Goal: Use online tool/utility: Utilize a website feature to perform a specific function

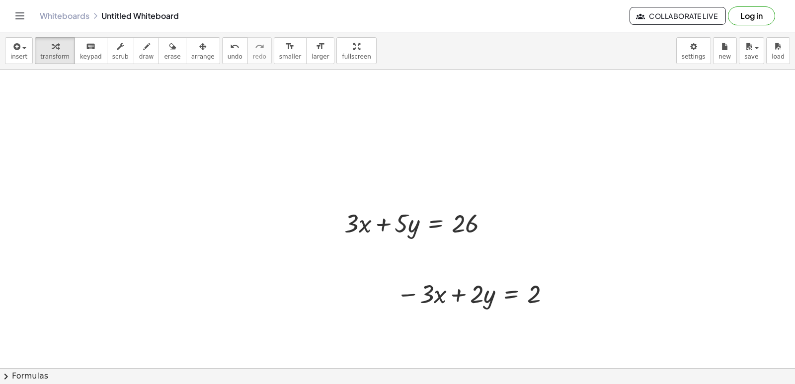
scroll to position [249, 0]
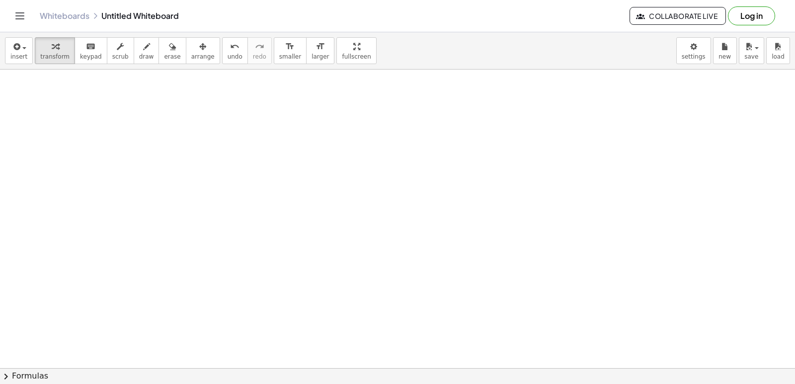
click at [452, 290] on div at bounding box center [397, 152] width 795 height 662
click at [695, 54] on body "Graspable Math Activities Get Started Activity Bank Assigned Work Classes White…" at bounding box center [397, 192] width 795 height 384
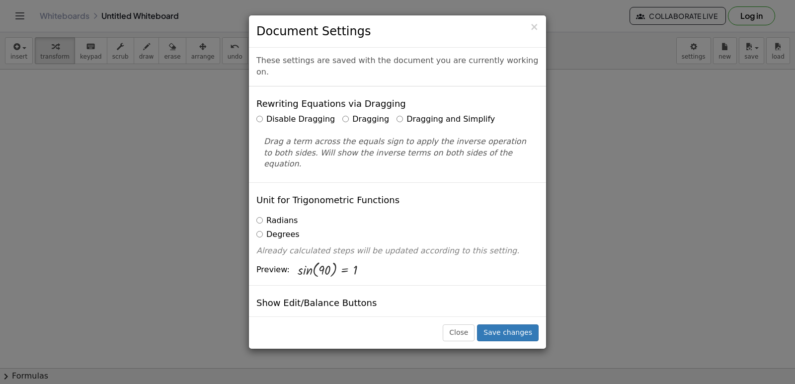
click at [397, 114] on label "Dragging and Simplify" at bounding box center [446, 119] width 98 height 11
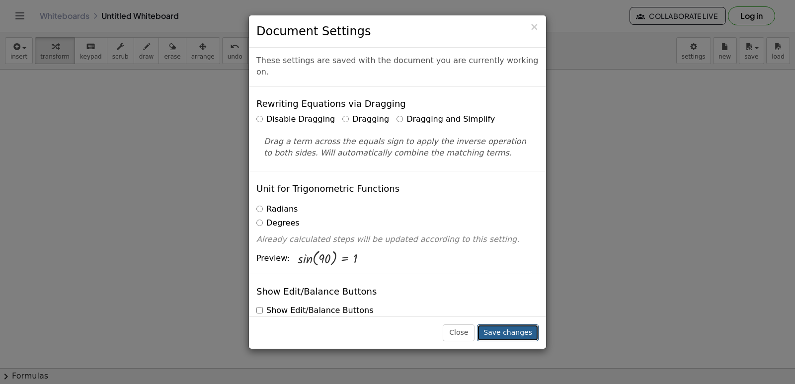
click at [516, 331] on button "Save changes" at bounding box center [508, 333] width 62 height 17
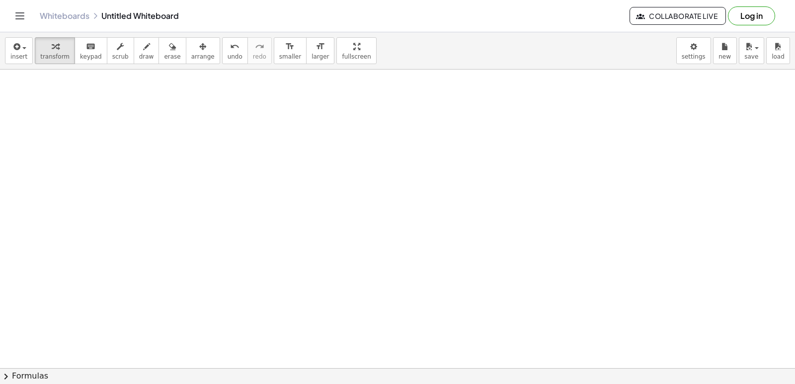
scroll to position [648, 0]
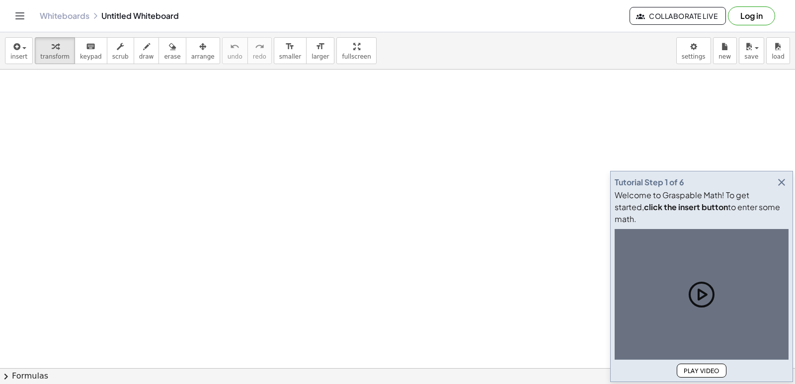
click at [781, 201] on div "Tutorial Step 1 of 6 Welcome to Graspable Math! To get started, click the inser…" at bounding box center [702, 276] width 183 height 211
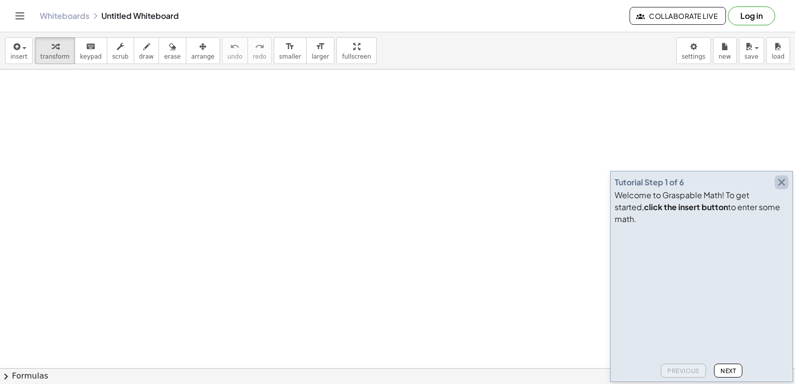
click at [784, 188] on icon "button" at bounding box center [782, 182] width 12 height 12
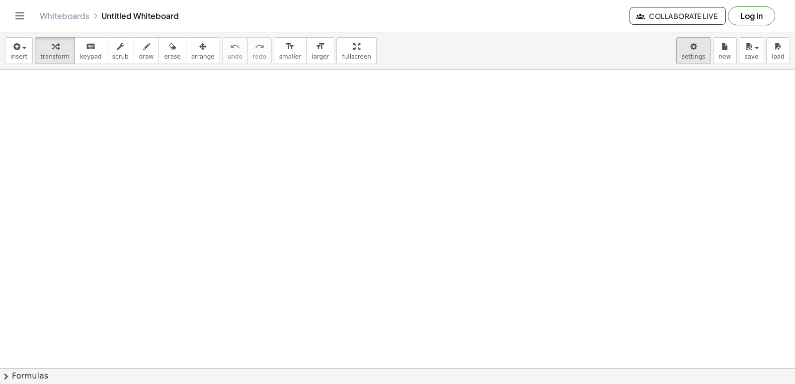
click at [701, 57] on body "Graspable Math Activities Get Started Activity Bank Assigned Work Classes White…" at bounding box center [397, 192] width 795 height 384
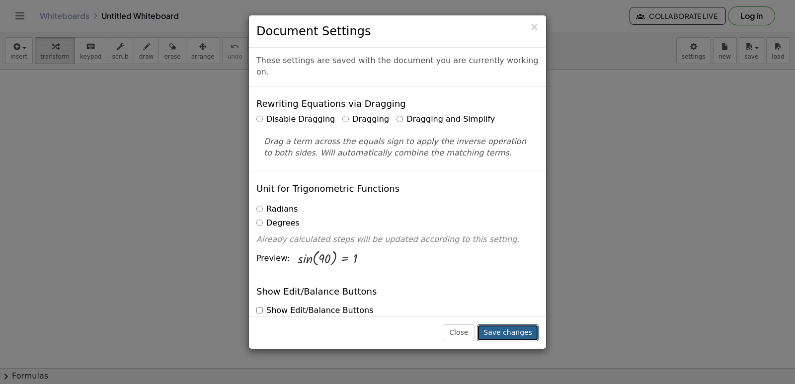
click at [505, 331] on button "Save changes" at bounding box center [508, 333] width 62 height 17
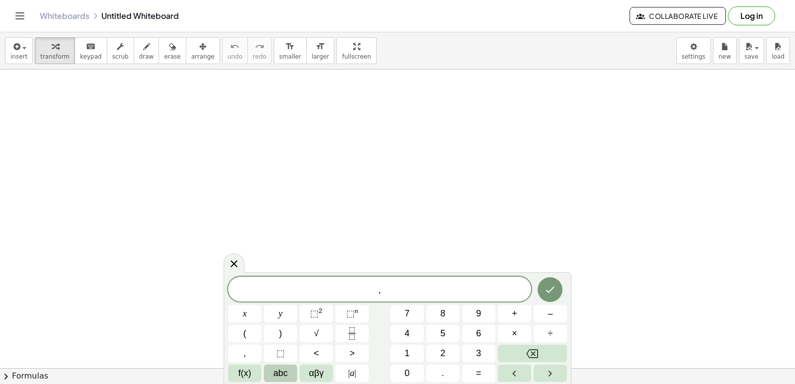
click at [280, 372] on span "abc" at bounding box center [280, 373] width 14 height 13
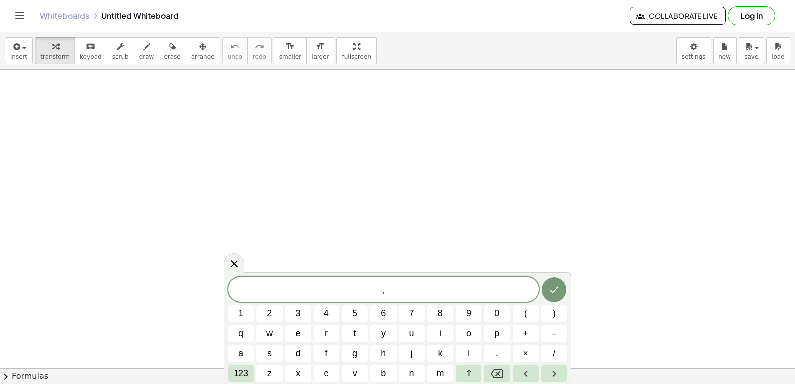
click at [228, 374] on div ". ​ 1 2 3 4 5 6 7 8 9 0 ( ) q w e r t y u i o p + – a s d f g h j k l . × / 123…" at bounding box center [398, 328] width 348 height 112
click at [237, 376] on span "123" at bounding box center [241, 373] width 15 height 13
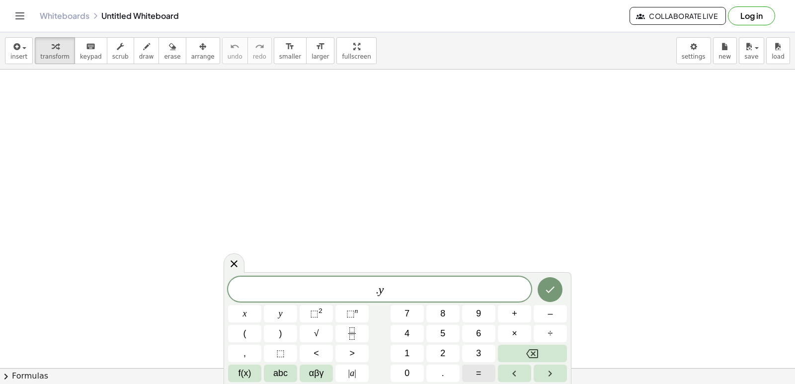
click at [478, 375] on span "=" at bounding box center [478, 373] width 5 height 13
click at [280, 316] on span "y" at bounding box center [281, 313] width 4 height 13
click at [480, 377] on span "=" at bounding box center [478, 373] width 5 height 13
click at [531, 350] on icon "Backspace" at bounding box center [532, 354] width 12 height 12
click at [518, 312] on button "+" at bounding box center [514, 313] width 33 height 17
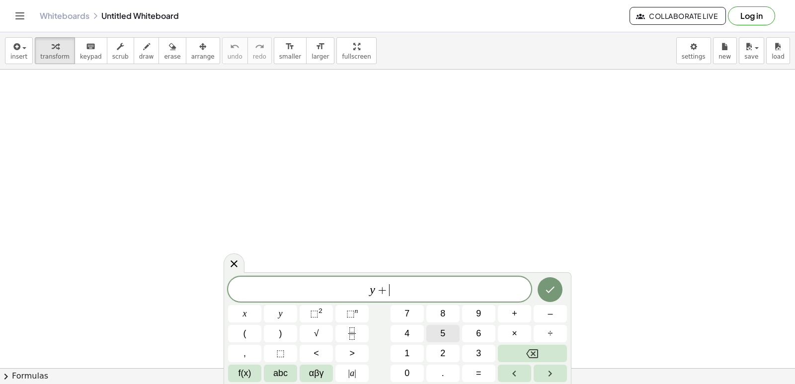
click at [442, 342] on button "5" at bounding box center [443, 333] width 33 height 17
click at [443, 348] on span "2" at bounding box center [442, 353] width 5 height 13
click at [472, 370] on button "=" at bounding box center [478, 373] width 33 height 17
click at [402, 349] on button "1" at bounding box center [407, 353] width 33 height 17
click at [407, 372] on span "0" at bounding box center [407, 373] width 5 height 13
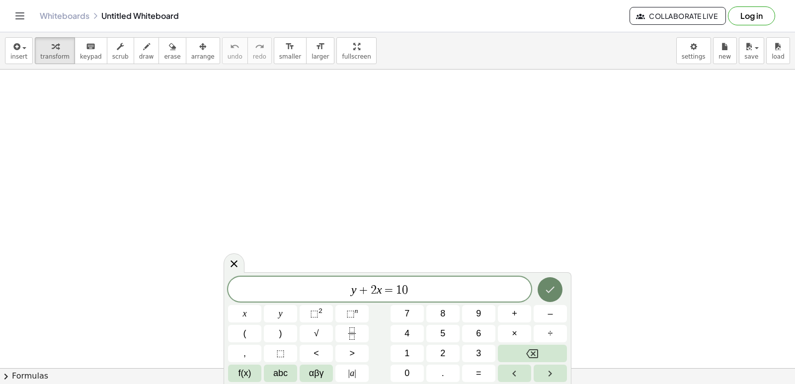
click at [557, 293] on button "Done" at bounding box center [550, 289] width 25 height 25
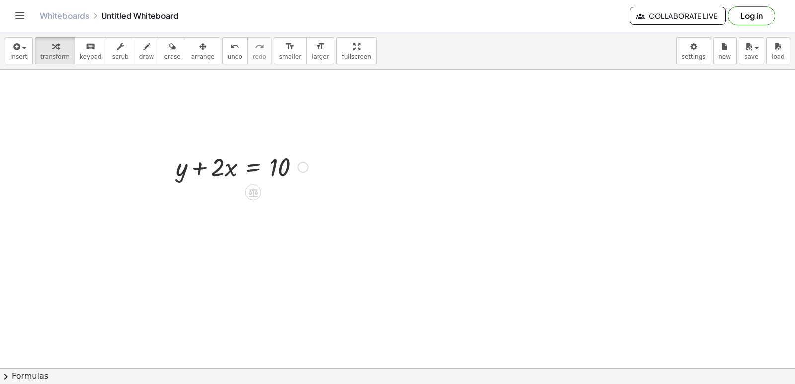
click at [200, 172] on div at bounding box center [242, 167] width 142 height 34
click at [256, 190] on icon at bounding box center [253, 192] width 9 height 8
click at [223, 164] on div at bounding box center [242, 167] width 142 height 34
click at [201, 164] on div at bounding box center [242, 167] width 142 height 34
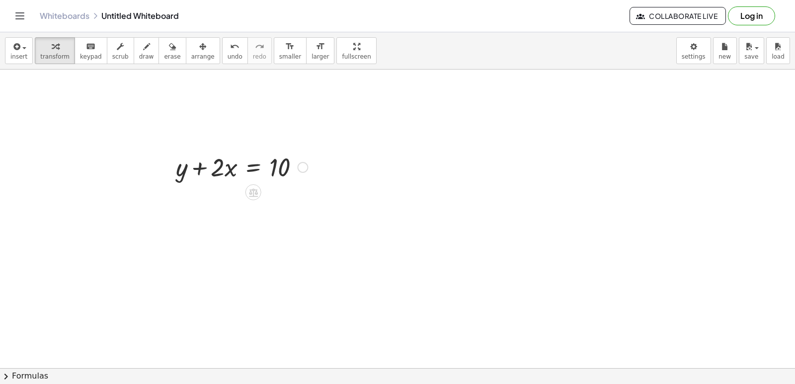
click at [184, 170] on div at bounding box center [242, 167] width 142 height 34
click at [231, 171] on div at bounding box center [242, 167] width 142 height 34
click at [221, 165] on div at bounding box center [242, 167] width 142 height 34
click at [276, 163] on div at bounding box center [242, 167] width 142 height 34
click at [254, 168] on div "+ y + · 2 · x = 10" at bounding box center [254, 168] width 0 height 0
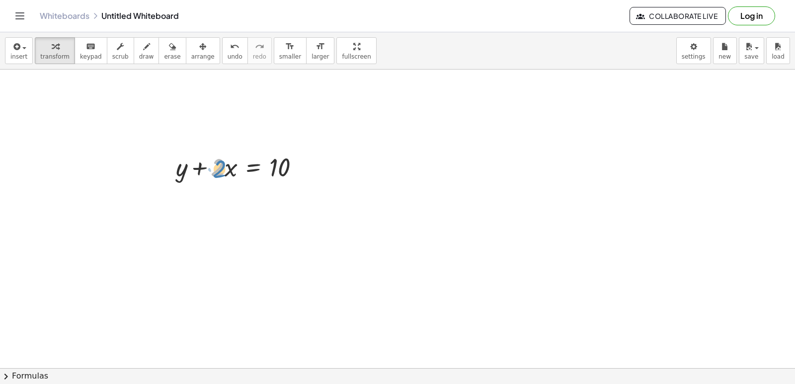
click at [226, 163] on div at bounding box center [242, 167] width 142 height 34
click at [233, 171] on div at bounding box center [242, 167] width 142 height 34
click at [226, 170] on div at bounding box center [242, 167] width 142 height 34
drag, startPoint x: 222, startPoint y: 166, endPoint x: 248, endPoint y: 168, distance: 25.4
drag, startPoint x: 230, startPoint y: 167, endPoint x: 219, endPoint y: 188, distance: 24.7
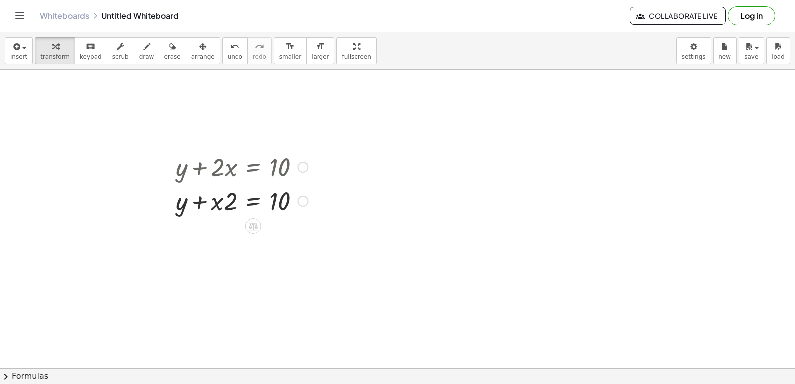
click at [254, 168] on div "+ y + · 2 · x = 10 + y + · 2 · x = 10" at bounding box center [254, 168] width 0 height 0
drag, startPoint x: 230, startPoint y: 201, endPoint x: 218, endPoint y: 201, distance: 12.4
drag, startPoint x: 223, startPoint y: 205, endPoint x: 326, endPoint y: 205, distance: 102.4
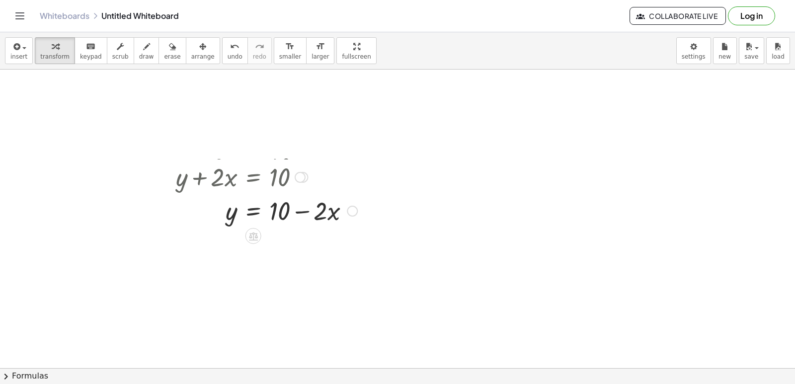
drag, startPoint x: 303, startPoint y: 218, endPoint x: 317, endPoint y: 198, distance: 24.7
click at [254, 168] on div "+ y + · 2 · x = 10 + y + · x · 2 = 10 + y + · 2 · x = 10 y · 2 · x = 10 + −" at bounding box center [254, 168] width 0 height 0
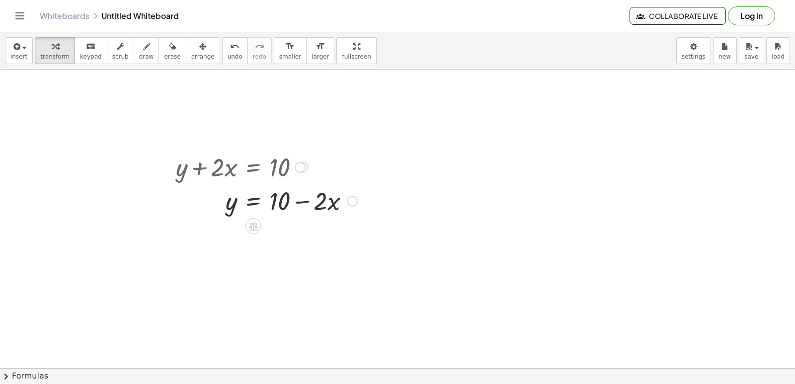
click at [282, 199] on div at bounding box center [266, 200] width 191 height 34
click at [305, 201] on div at bounding box center [266, 200] width 191 height 34
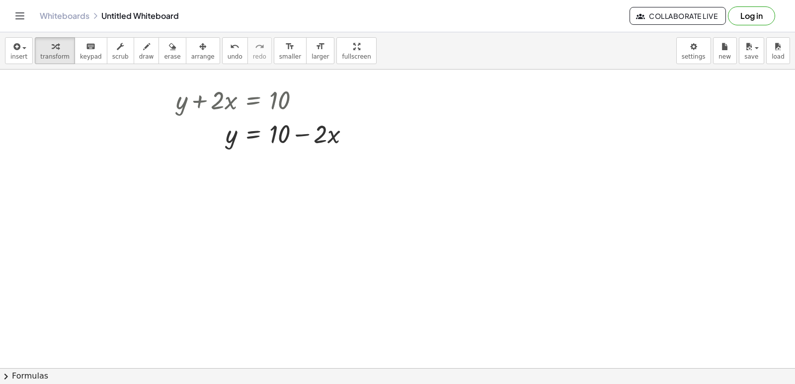
scroll to position [50, 0]
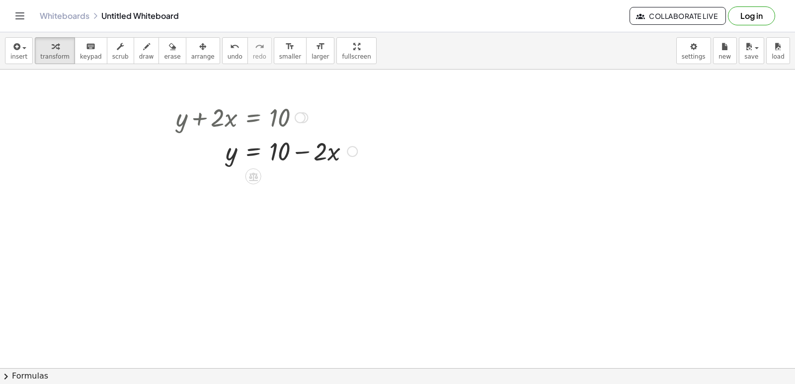
click at [254, 154] on div at bounding box center [266, 151] width 191 height 34
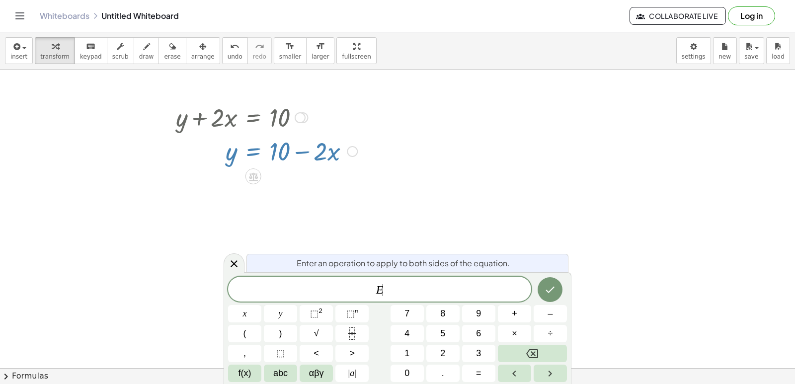
click at [582, 227] on div at bounding box center [397, 351] width 795 height 662
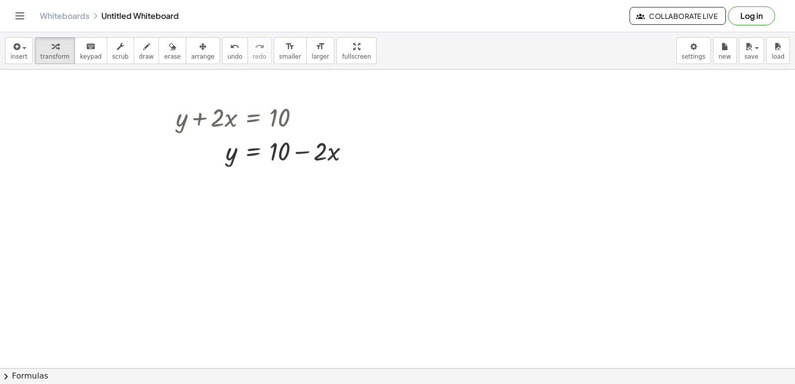
click at [293, 337] on div at bounding box center [397, 351] width 795 height 662
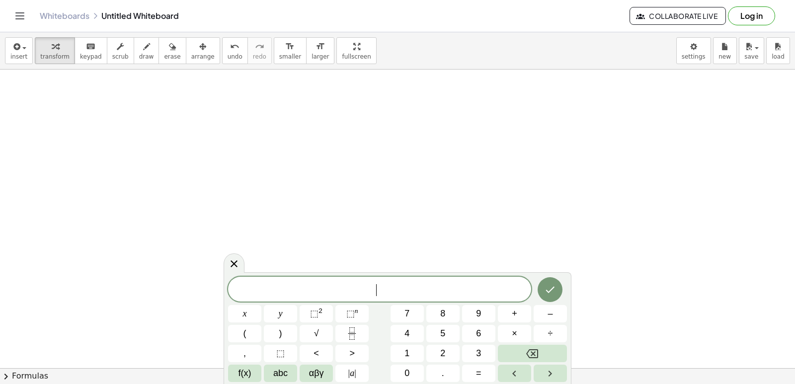
scroll to position [348, 0]
click at [305, 317] on div "​ x y ⬚ 2 ⬚ n 7 8 9 + – ( ) √ 4 5 6 × ÷ , ⬚ < > 1 2 3 f(x) abc αβγ | a | 0 . =" at bounding box center [397, 329] width 339 height 105
click at [278, 315] on button "y" at bounding box center [280, 313] width 33 height 17
click at [535, 318] on button "–" at bounding box center [550, 313] width 33 height 17
click at [446, 328] on button "5" at bounding box center [443, 333] width 33 height 17
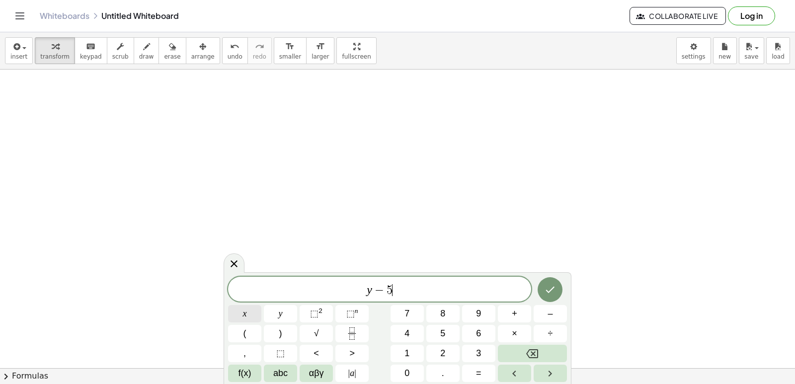
click at [256, 316] on button "x" at bounding box center [244, 313] width 33 height 17
click at [479, 372] on span "=" at bounding box center [478, 373] width 5 height 13
click at [559, 312] on button "–" at bounding box center [550, 313] width 33 height 17
click at [449, 356] on button "2" at bounding box center [443, 353] width 33 height 17
click at [549, 299] on button "Done" at bounding box center [550, 289] width 25 height 25
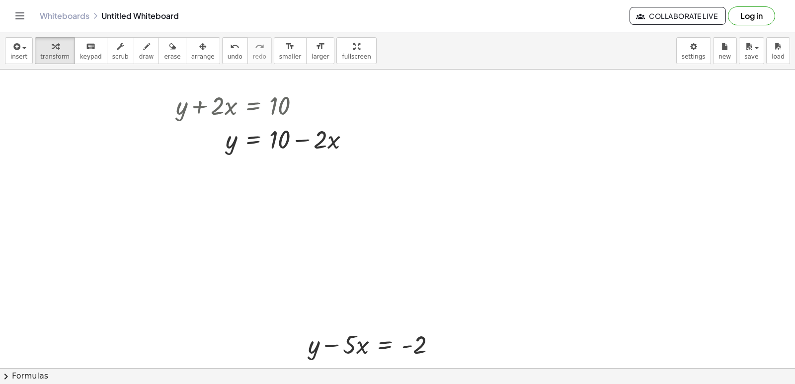
scroll to position [149, 0]
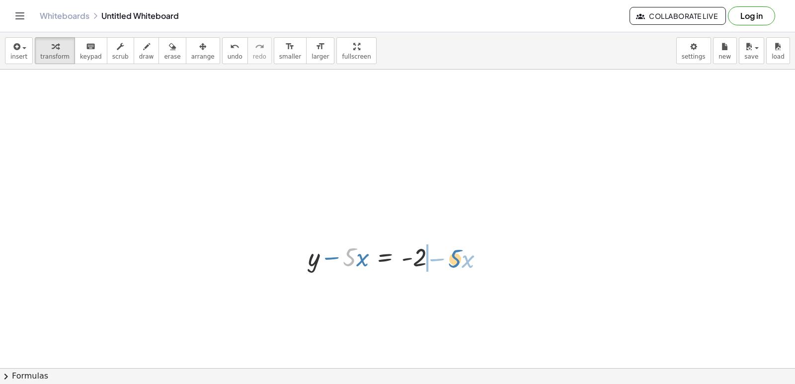
drag, startPoint x: 354, startPoint y: 262, endPoint x: 460, endPoint y: 263, distance: 105.9
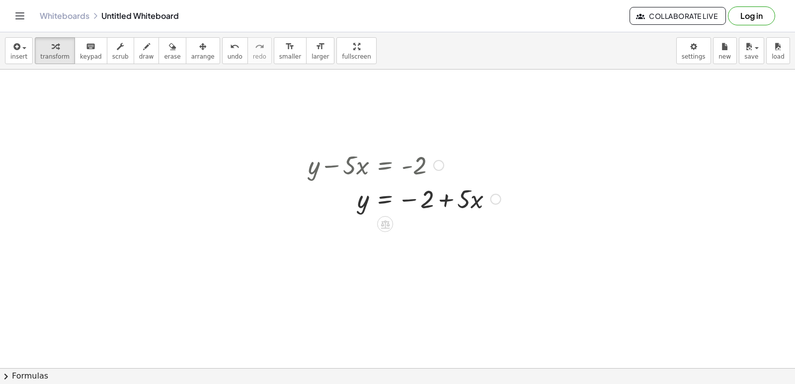
scroll to position [249, 0]
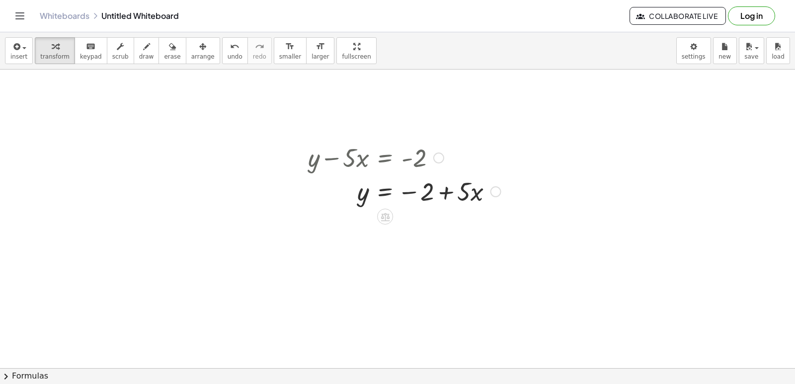
click at [445, 190] on div at bounding box center [404, 191] width 203 height 34
click at [410, 194] on div at bounding box center [404, 191] width 203 height 34
click at [383, 190] on div at bounding box center [404, 191] width 203 height 34
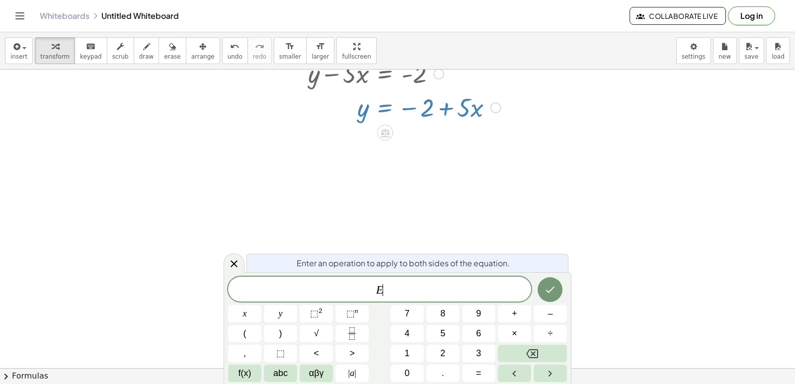
scroll to position [348, 0]
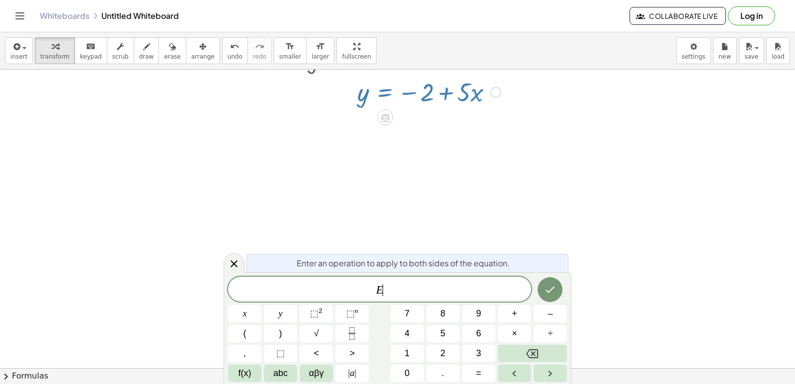
click at [609, 266] on div at bounding box center [397, 53] width 795 height 662
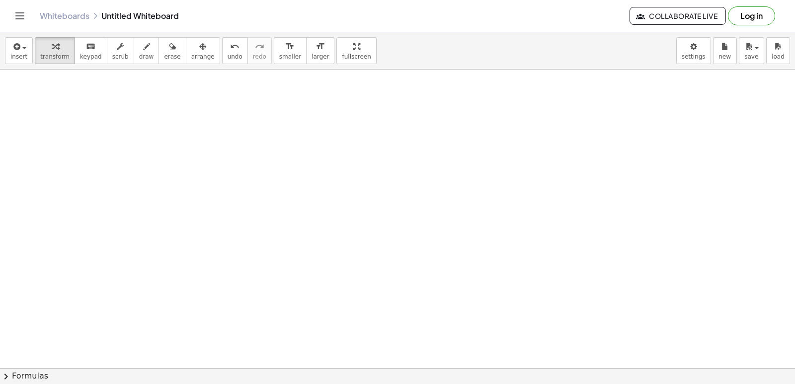
scroll to position [399, 0]
drag, startPoint x: 143, startPoint y: 173, endPoint x: 116, endPoint y: 157, distance: 31.0
click at [116, 157] on div at bounding box center [397, 119] width 795 height 896
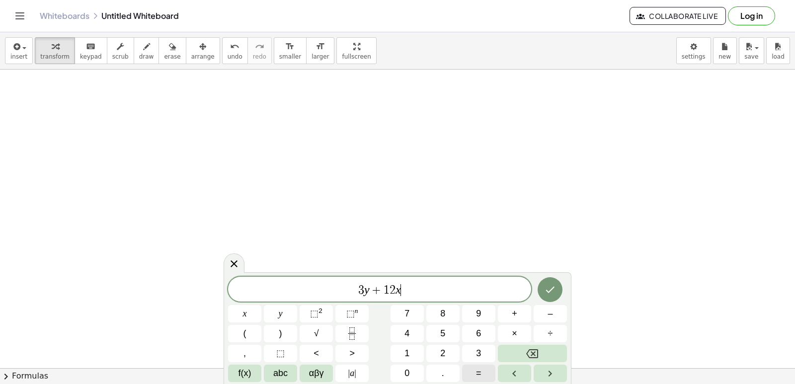
click at [467, 368] on button "=" at bounding box center [478, 373] width 33 height 17
click at [549, 289] on icon "Done" at bounding box center [550, 290] width 12 height 12
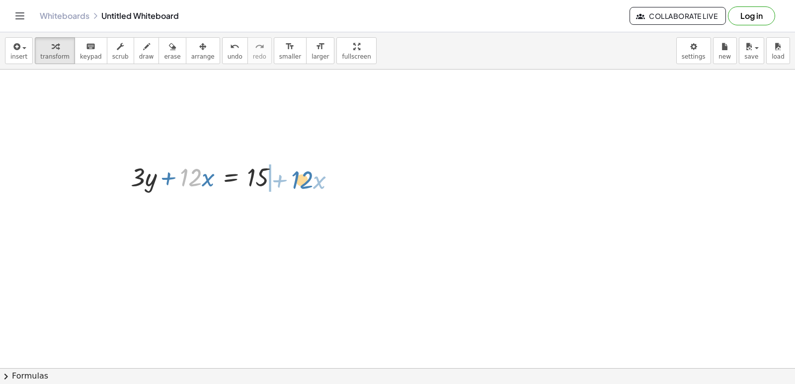
drag, startPoint x: 187, startPoint y: 175, endPoint x: 298, endPoint y: 177, distance: 111.4
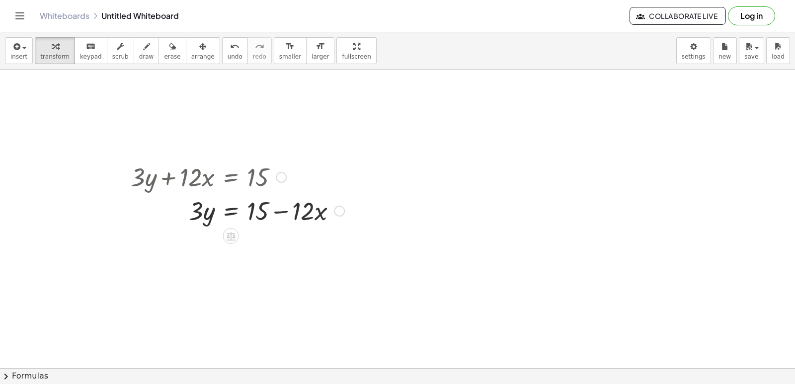
click at [285, 209] on div at bounding box center [238, 210] width 224 height 34
click at [302, 222] on div at bounding box center [238, 210] width 224 height 34
click at [263, 210] on div at bounding box center [238, 210] width 224 height 34
drag, startPoint x: 197, startPoint y: 209, endPoint x: 350, endPoint y: 203, distance: 152.7
drag, startPoint x: 358, startPoint y: 213, endPoint x: 304, endPoint y: 243, distance: 61.4
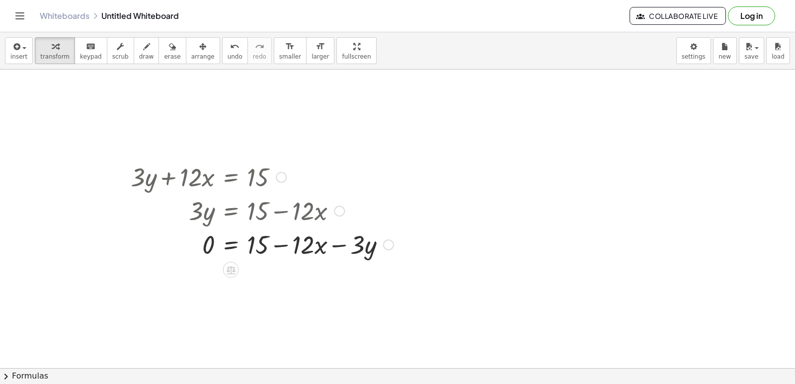
drag, startPoint x: 376, startPoint y: 241, endPoint x: 370, endPoint y: 289, distance: 48.6
click at [370, 289] on div "+ y + · 2 · x = 10 + y + · x · 2 = 10 + y + · 2 · x = 10 y · 2 · x = 10 + − + y…" at bounding box center [397, 119] width 795 height 896
drag, startPoint x: 315, startPoint y: 249, endPoint x: 397, endPoint y: 239, distance: 82.6
click at [397, 239] on div at bounding box center [262, 244] width 273 height 34
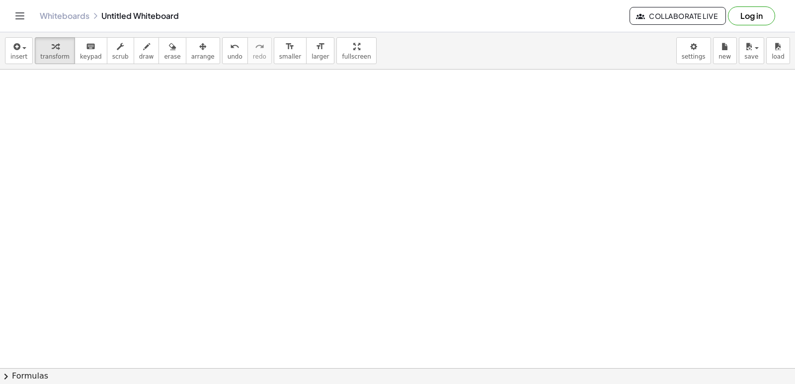
scroll to position [1195, 0]
drag, startPoint x: 246, startPoint y: 207, endPoint x: 132, endPoint y: 117, distance: 144.8
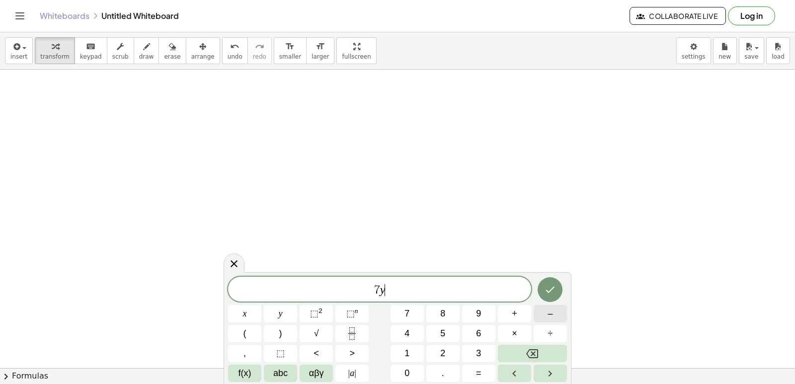
click at [555, 317] on button "–" at bounding box center [550, 313] width 33 height 17
click at [489, 371] on button "=" at bounding box center [478, 373] width 33 height 17
click at [548, 289] on icon "Done" at bounding box center [550, 290] width 12 height 12
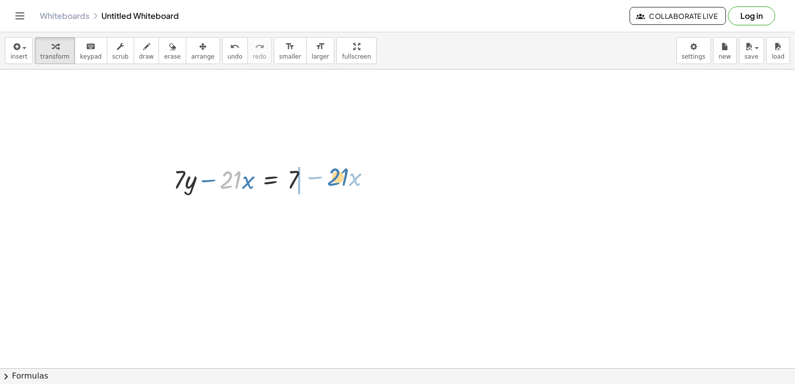
drag, startPoint x: 240, startPoint y: 178, endPoint x: 348, endPoint y: 175, distance: 107.4
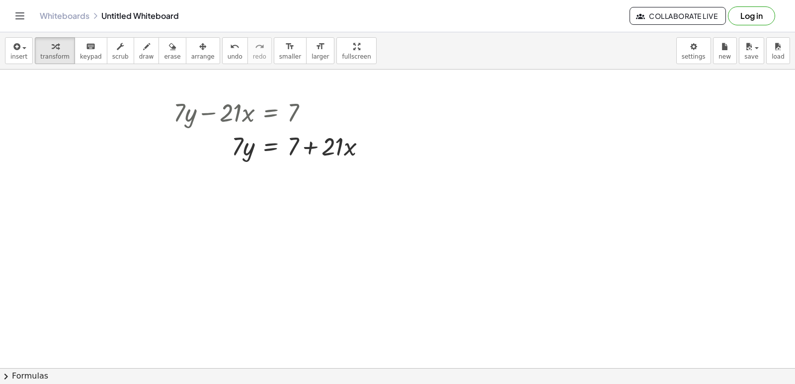
scroll to position [1544, 0]
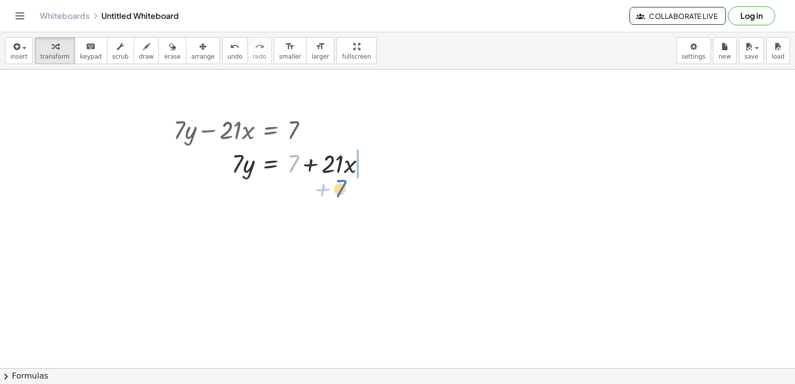
drag, startPoint x: 294, startPoint y: 163, endPoint x: 340, endPoint y: 189, distance: 52.5
drag, startPoint x: 314, startPoint y: 192, endPoint x: 303, endPoint y: 188, distance: 12.3
click at [303, 188] on div at bounding box center [274, 197] width 211 height 34
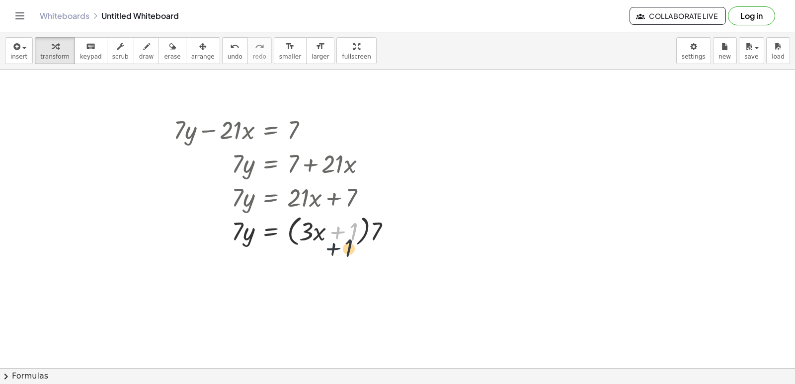
drag, startPoint x: 332, startPoint y: 243, endPoint x: 290, endPoint y: 251, distance: 42.6
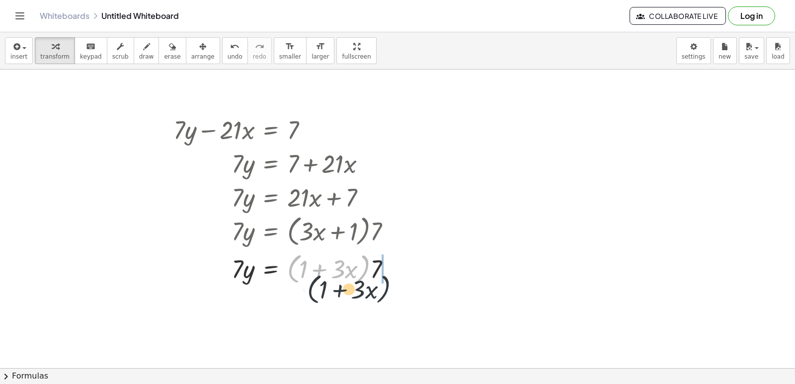
drag, startPoint x: 297, startPoint y: 255, endPoint x: 328, endPoint y: 234, distance: 37.9
click at [363, 273] on div at bounding box center [287, 269] width 236 height 38
drag, startPoint x: 301, startPoint y: 279, endPoint x: 289, endPoint y: 260, distance: 22.9
click at [290, 268] on div at bounding box center [287, 269] width 236 height 38
drag, startPoint x: 237, startPoint y: 265, endPoint x: 400, endPoint y: 264, distance: 163.6
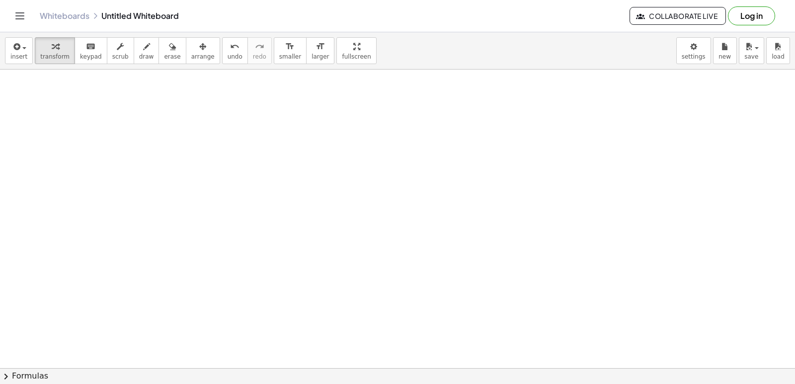
scroll to position [2390, 0]
drag, startPoint x: 251, startPoint y: 178, endPoint x: 154, endPoint y: 177, distance: 97.4
drag, startPoint x: 73, startPoint y: 199, endPoint x: 73, endPoint y: 206, distance: 6.5
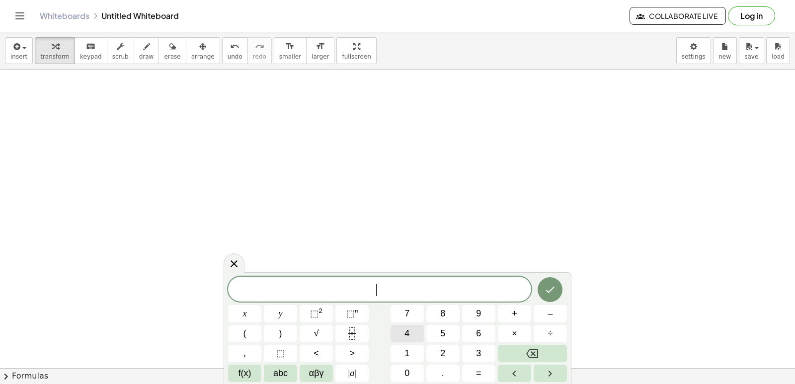
scroll to position [2390, 0]
click at [440, 352] on span "2" at bounding box center [442, 353] width 5 height 13
click at [285, 318] on button "y" at bounding box center [280, 313] width 33 height 17
click at [512, 314] on button "+" at bounding box center [514, 313] width 33 height 17
click at [248, 310] on button "x" at bounding box center [244, 313] width 33 height 17
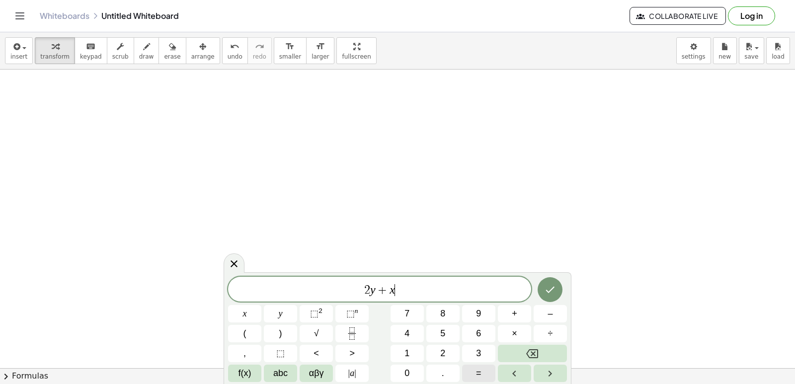
click at [473, 374] on button "=" at bounding box center [478, 373] width 33 height 17
click at [415, 351] on button "1" at bounding box center [407, 353] width 33 height 17
click at [415, 369] on button "0" at bounding box center [407, 373] width 33 height 17
click at [557, 292] on button "Done" at bounding box center [550, 289] width 25 height 25
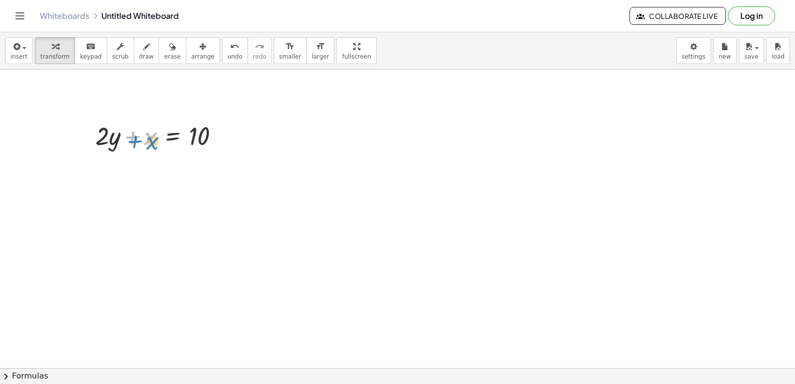
drag, startPoint x: 146, startPoint y: 165, endPoint x: 153, endPoint y: 145, distance: 21.2
click at [153, 145] on div at bounding box center [161, 135] width 142 height 34
drag, startPoint x: 115, startPoint y: 141, endPoint x: 256, endPoint y: 138, distance: 140.2
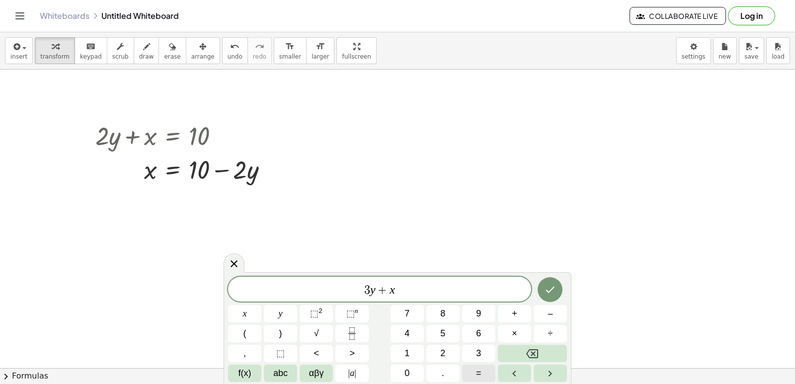
click at [475, 369] on button "=" at bounding box center [478, 373] width 33 height 17
click at [549, 314] on span "–" at bounding box center [550, 313] width 5 height 13
click at [423, 350] on button "1" at bounding box center [407, 353] width 33 height 17
click at [445, 349] on span "2" at bounding box center [442, 353] width 5 height 13
click at [551, 288] on icon "Done" at bounding box center [550, 290] width 12 height 12
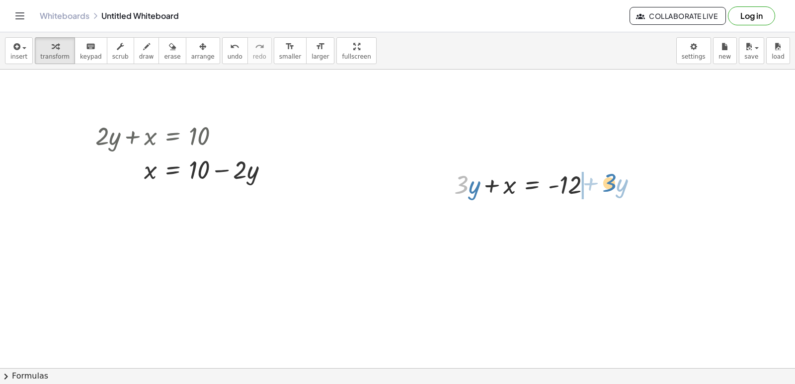
drag, startPoint x: 466, startPoint y: 181, endPoint x: 616, endPoint y: 179, distance: 149.7
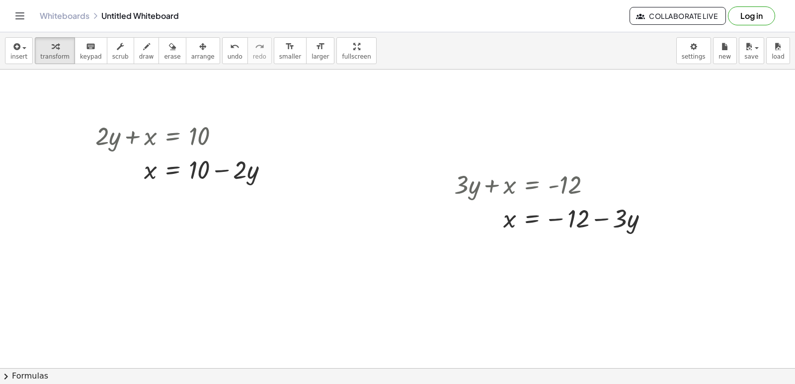
scroll to position [2689, 0]
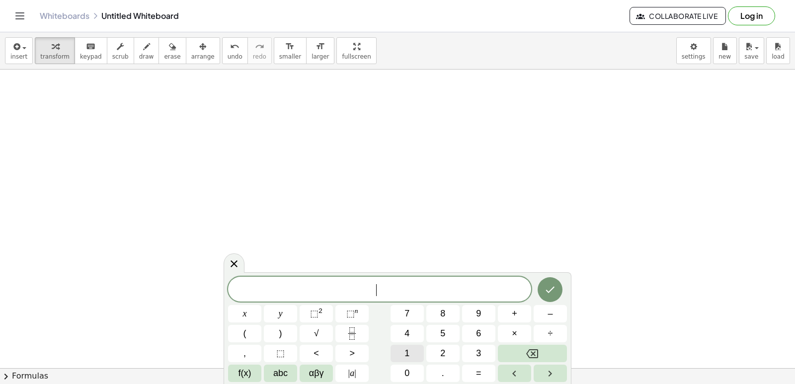
click at [399, 354] on button "1" at bounding box center [407, 353] width 33 height 17
click at [403, 366] on button "0" at bounding box center [407, 373] width 33 height 17
click at [297, 314] on button "y" at bounding box center [280, 313] width 33 height 17
click at [516, 315] on span "+" at bounding box center [514, 313] width 5 height 13
click at [446, 354] on button "2" at bounding box center [443, 353] width 33 height 17
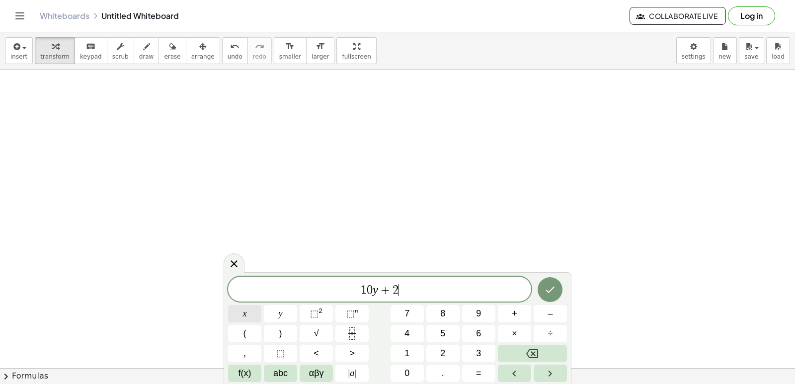
click at [254, 310] on button "x" at bounding box center [244, 313] width 33 height 17
click at [487, 372] on button "=" at bounding box center [478, 373] width 33 height 17
click at [411, 351] on button "1" at bounding box center [407, 353] width 33 height 17
click at [410, 370] on span "0" at bounding box center [407, 373] width 5 height 13
click at [548, 296] on button "Done" at bounding box center [550, 289] width 25 height 25
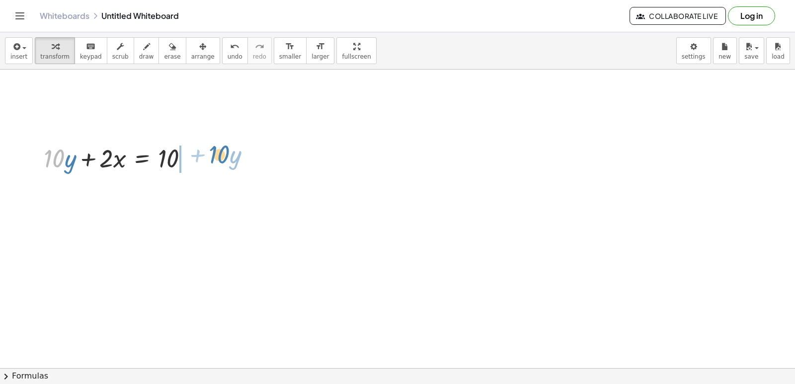
drag, startPoint x: 57, startPoint y: 166, endPoint x: 222, endPoint y: 162, distance: 165.1
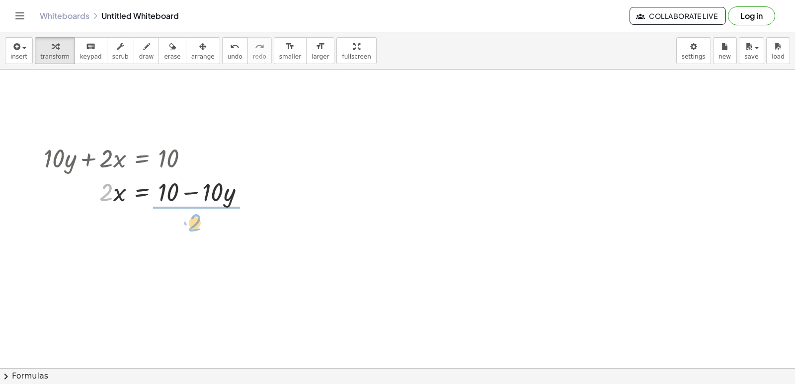
drag, startPoint x: 110, startPoint y: 199, endPoint x: 192, endPoint y: 217, distance: 83.4
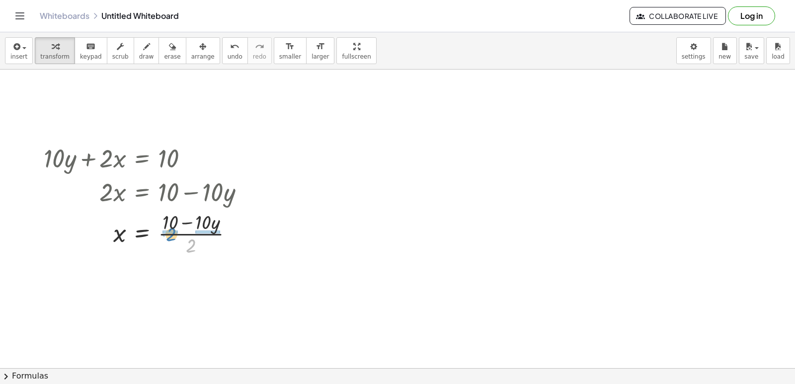
drag, startPoint x: 189, startPoint y: 245, endPoint x: 169, endPoint y: 234, distance: 22.9
click at [169, 234] on div at bounding box center [148, 233] width 219 height 50
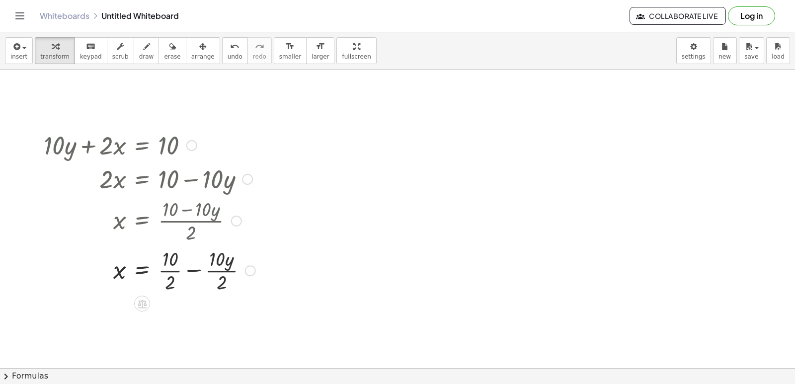
scroll to position [2738, 0]
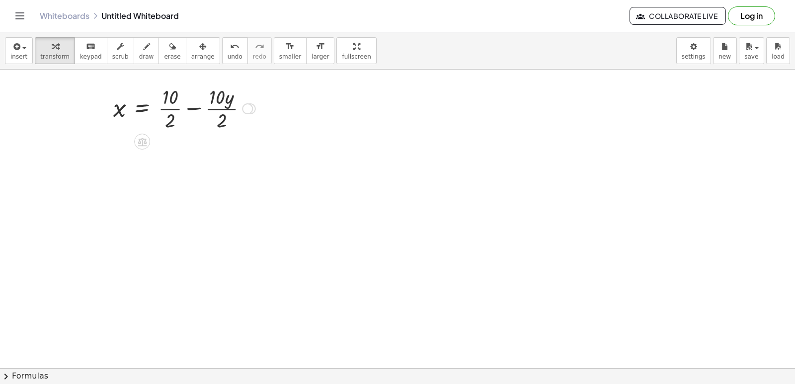
drag, startPoint x: 249, startPoint y: 231, endPoint x: 264, endPoint y: 102, distance: 129.2
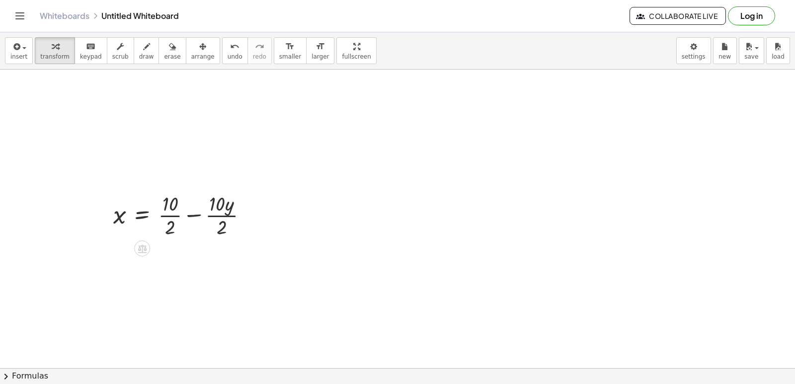
scroll to position [2639, 0]
click at [193, 209] on div at bounding box center [184, 207] width 152 height 50
click at [198, 208] on div at bounding box center [177, 207] width 138 height 50
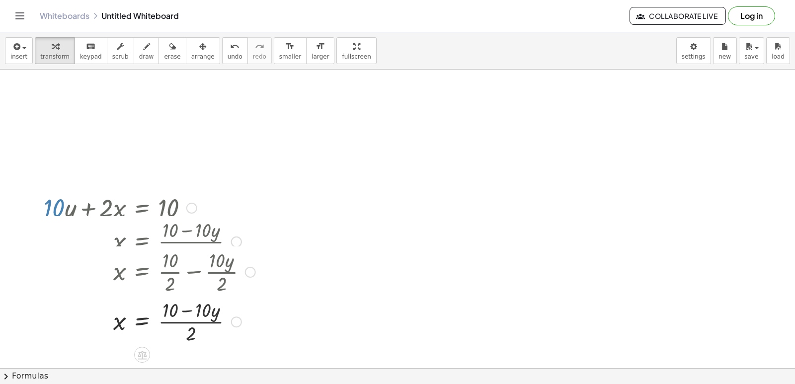
drag, startPoint x: 235, startPoint y: 208, endPoint x: 270, endPoint y: 327, distance: 124.6
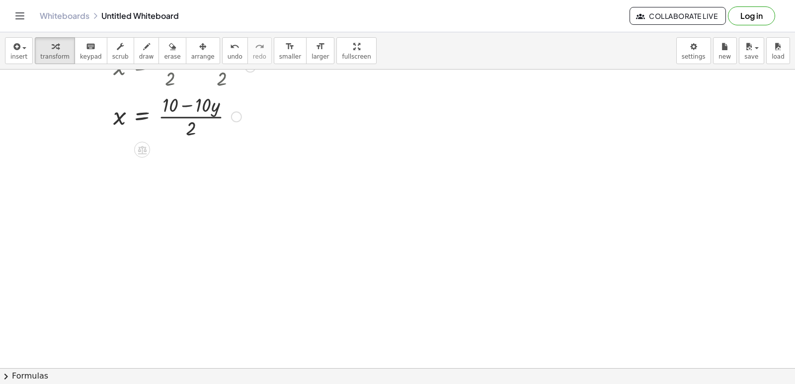
scroll to position [2788, 0]
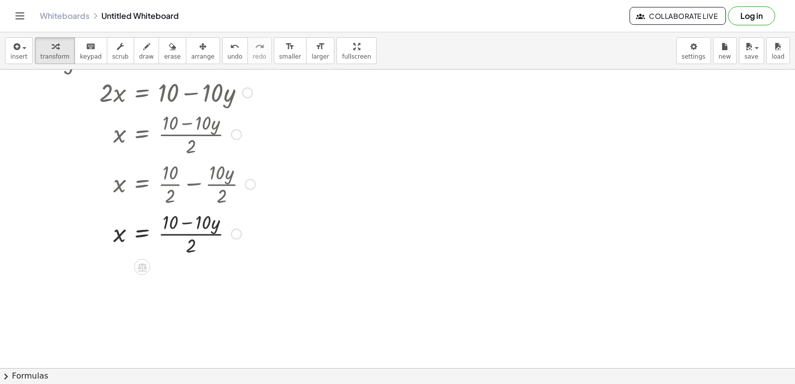
drag, startPoint x: 236, startPoint y: 194, endPoint x: 247, endPoint y: 295, distance: 101.1
drag, startPoint x: 190, startPoint y: 245, endPoint x: 167, endPoint y: 232, distance: 26.5
drag, startPoint x: 210, startPoint y: 305, endPoint x: 229, endPoint y: 294, distance: 22.3
click at [229, 294] on div at bounding box center [150, 283] width 222 height 50
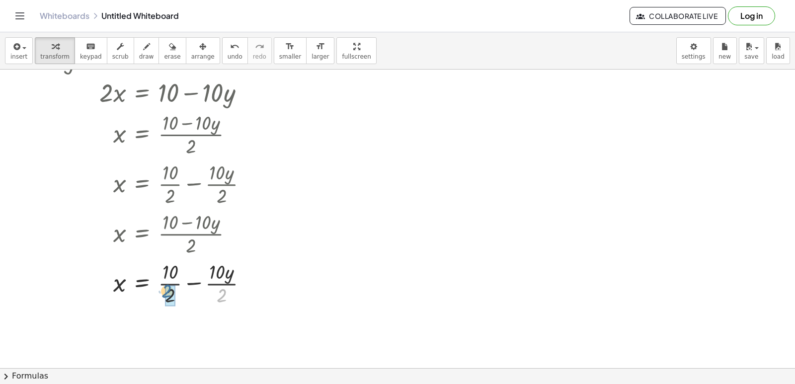
drag, startPoint x: 223, startPoint y: 295, endPoint x: 168, endPoint y: 294, distance: 54.7
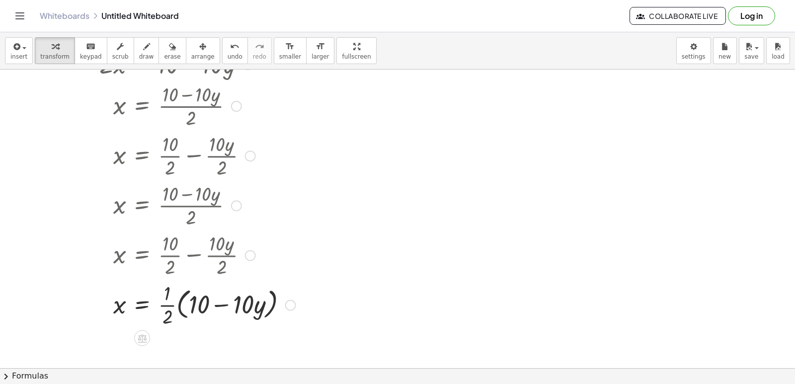
scroll to position [2838, 0]
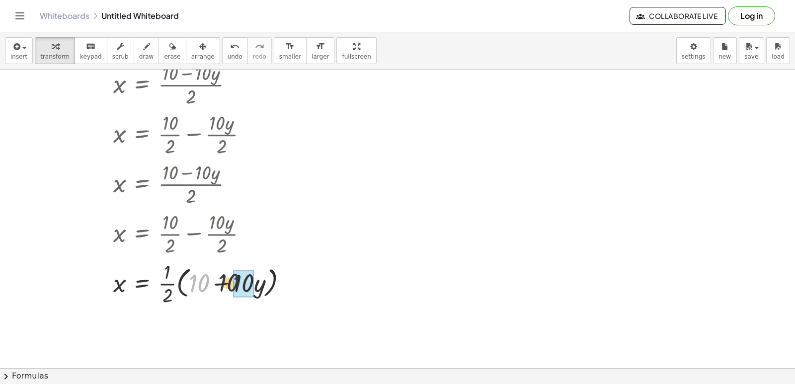
drag, startPoint x: 200, startPoint y: 282, endPoint x: 232, endPoint y: 291, distance: 33.1
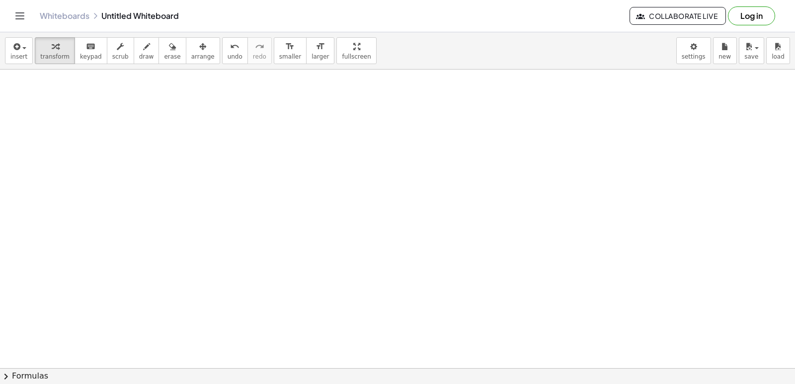
scroll to position [3586, 0]
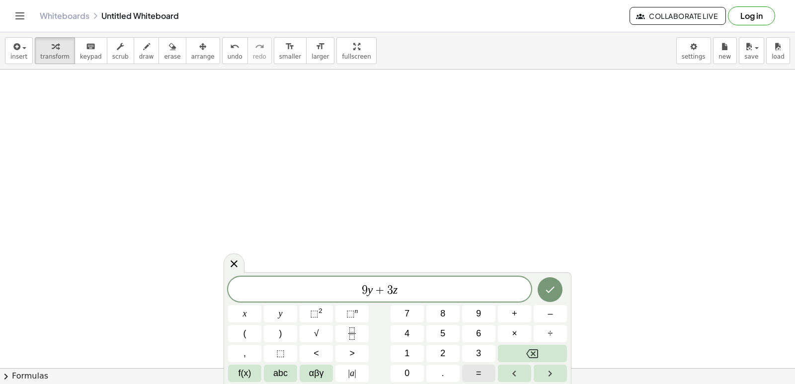
click at [479, 369] on span "=" at bounding box center [478, 373] width 5 height 13
click at [412, 344] on div "9 y + 3 z = ​ x y ⬚ 2 ⬚ n 7 8 9 + – ( ) √ 4 5 6 × ÷ , ⬚ < > 1 2 3 f(x) abc αβγ …" at bounding box center [397, 329] width 339 height 105
click at [440, 328] on button "5" at bounding box center [443, 333] width 33 height 17
click at [387, 293] on span "9 y + 3 z = 5 ​" at bounding box center [379, 290] width 303 height 14
click at [246, 314] on span "x" at bounding box center [245, 313] width 4 height 13
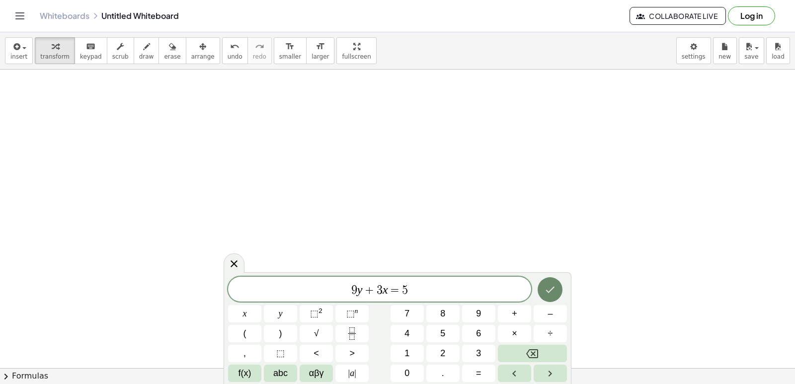
click at [549, 289] on icon "Done" at bounding box center [550, 290] width 12 height 12
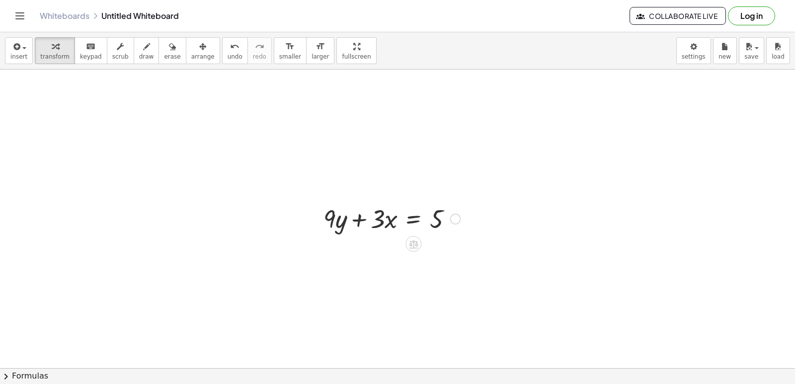
click at [428, 220] on div at bounding box center [392, 218] width 147 height 34
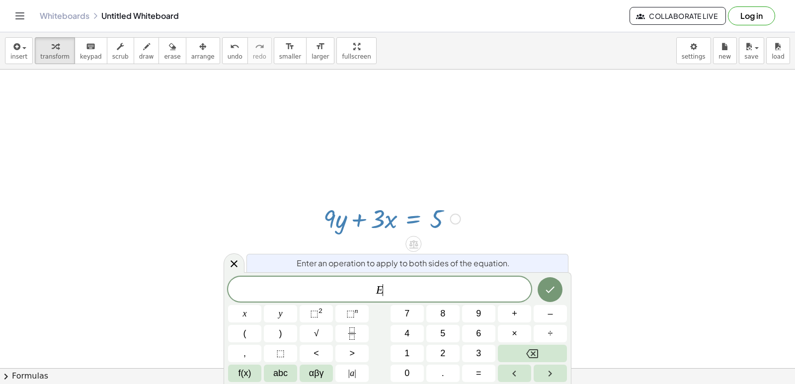
drag, startPoint x: 416, startPoint y: 258, endPoint x: 423, endPoint y: 248, distance: 12.3
click at [417, 256] on div "Enter an operation to apply to both sides of the equation." at bounding box center [408, 263] width 322 height 18
click at [418, 242] on icon at bounding box center [414, 244] width 10 height 10
click at [454, 244] on icon at bounding box center [453, 244] width 9 height 9
click at [545, 287] on icon "Done" at bounding box center [550, 290] width 12 height 12
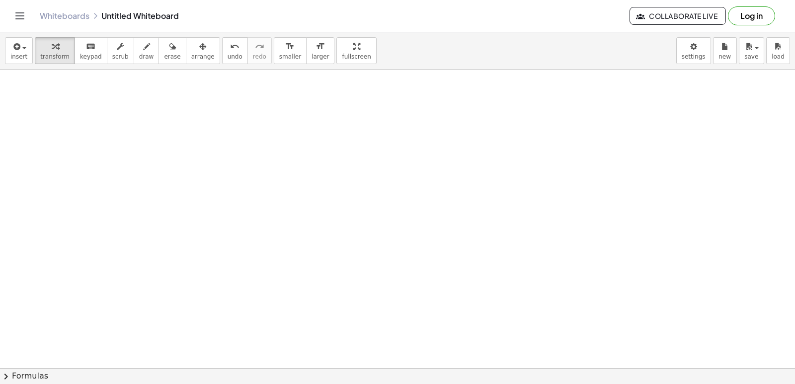
scroll to position [3884, 0]
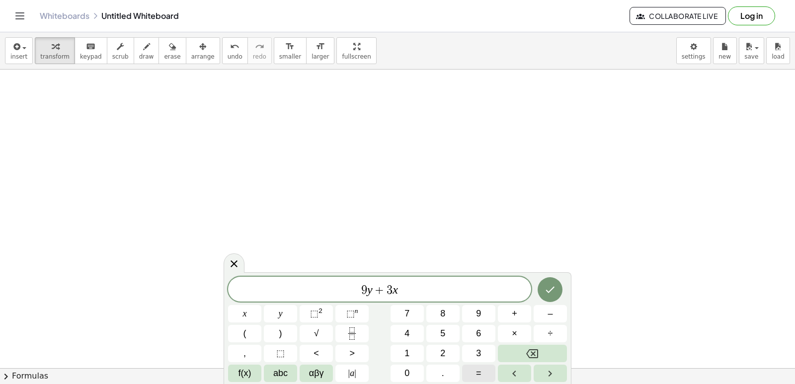
click at [474, 370] on button "=" at bounding box center [478, 373] width 33 height 17
click at [419, 351] on button "1" at bounding box center [407, 353] width 33 height 17
click at [449, 331] on button "5" at bounding box center [443, 333] width 33 height 17
click at [551, 286] on icon "Done" at bounding box center [550, 290] width 12 height 12
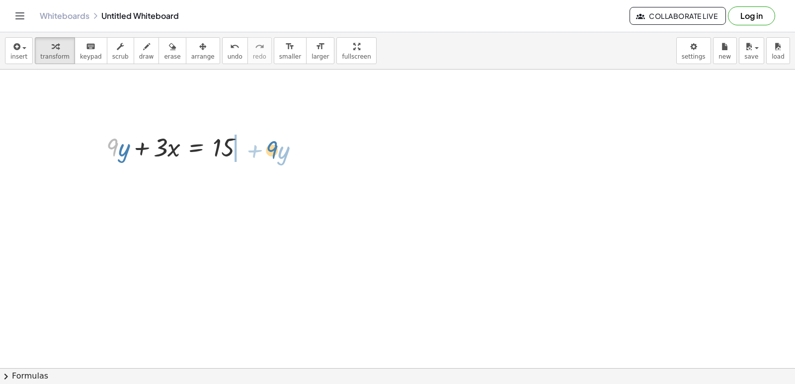
drag, startPoint x: 111, startPoint y: 156, endPoint x: 270, endPoint y: 158, distance: 158.6
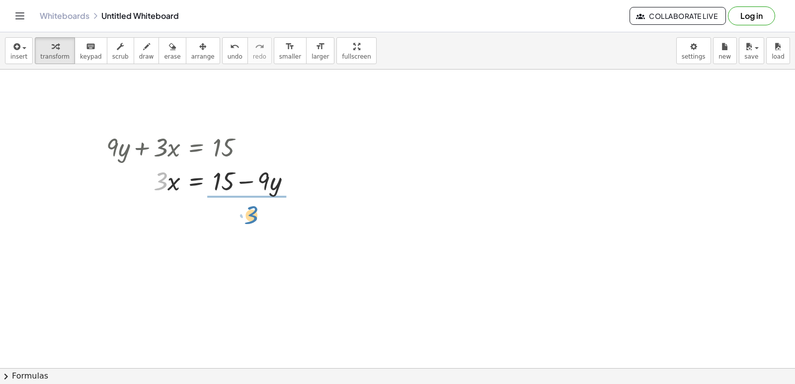
drag, startPoint x: 158, startPoint y: 183, endPoint x: 249, endPoint y: 217, distance: 97.1
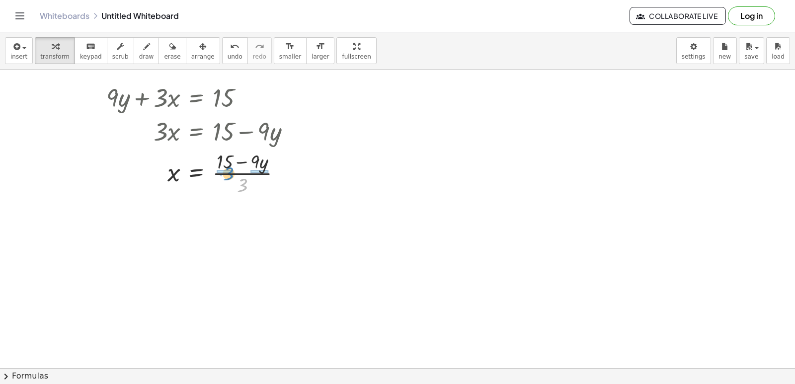
drag, startPoint x: 242, startPoint y: 183, endPoint x: 229, endPoint y: 172, distance: 17.3
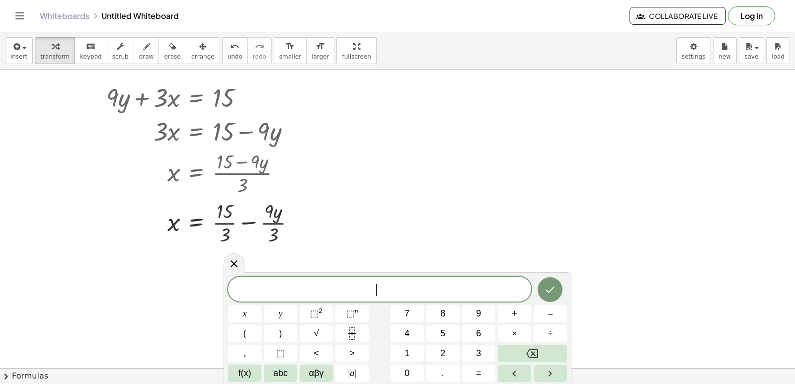
drag, startPoint x: 451, startPoint y: 245, endPoint x: 428, endPoint y: 247, distance: 23.9
click at [216, 215] on div at bounding box center [204, 222] width 207 height 50
drag, startPoint x: 266, startPoint y: 215, endPoint x: 228, endPoint y: 233, distance: 42.5
click at [228, 233] on div at bounding box center [204, 222] width 207 height 50
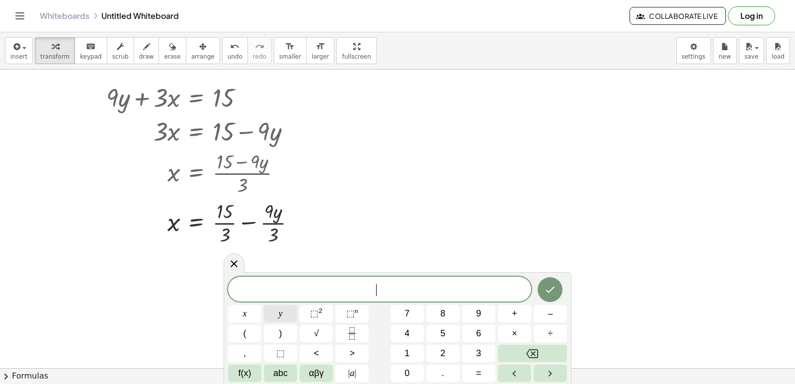
click at [275, 314] on button "y" at bounding box center [280, 313] width 33 height 17
click at [486, 372] on button "=" at bounding box center [478, 373] width 33 height 17
click at [449, 350] on button "2" at bounding box center [443, 353] width 33 height 17
click at [548, 291] on icon "Done" at bounding box center [550, 290] width 12 height 12
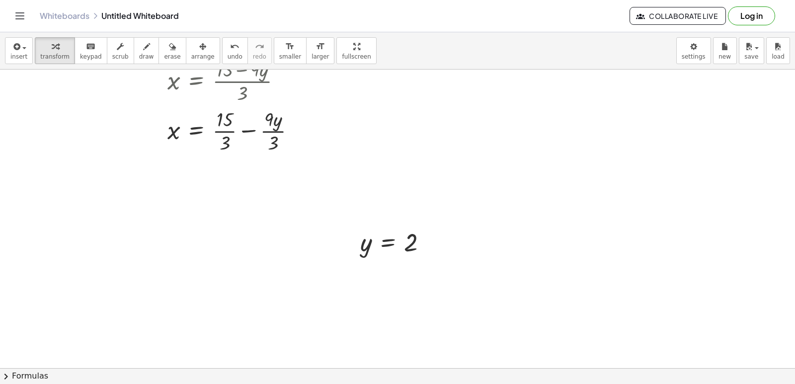
scroll to position [4033, 0]
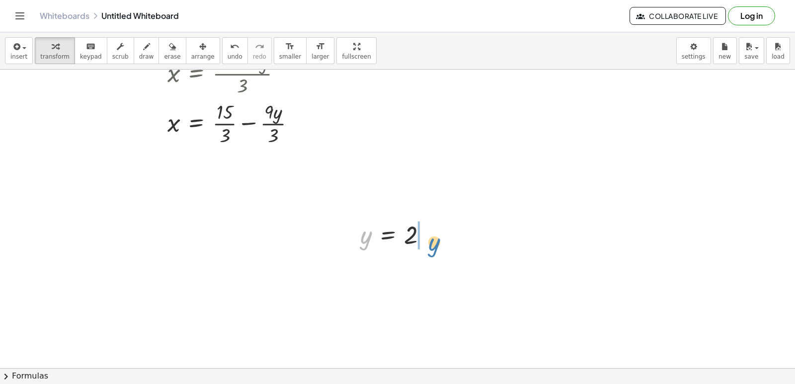
drag, startPoint x: 364, startPoint y: 237, endPoint x: 431, endPoint y: 244, distance: 67.0
click at [431, 244] on div at bounding box center [397, 234] width 85 height 33
drag, startPoint x: 415, startPoint y: 273, endPoint x: 451, endPoint y: 274, distance: 36.8
click at [451, 274] on div at bounding box center [414, 268] width 120 height 34
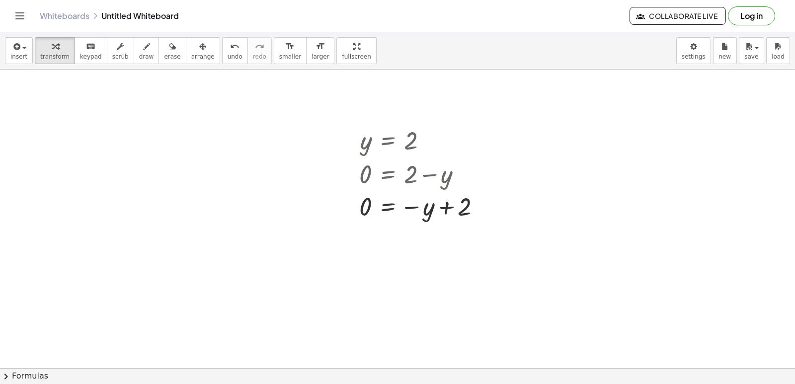
scroll to position [4133, 0]
drag, startPoint x: 431, startPoint y: 211, endPoint x: 448, endPoint y: 182, distance: 33.4
click at [388, 136] on div "y = 2 0 = + 2 − y − y y = 2 0 + −" at bounding box center [388, 136] width 0 height 0
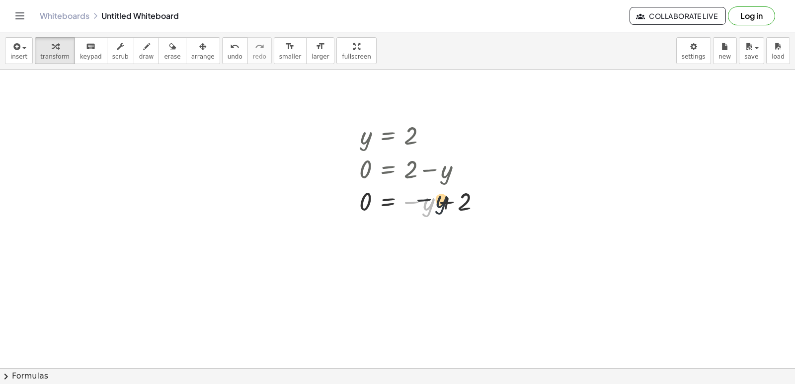
drag, startPoint x: 430, startPoint y: 215, endPoint x: 450, endPoint y: 212, distance: 20.5
click at [450, 212] on div at bounding box center [424, 201] width 140 height 33
drag, startPoint x: 427, startPoint y: 207, endPoint x: 453, endPoint y: 207, distance: 26.3
click at [453, 207] on div at bounding box center [424, 201] width 140 height 33
drag, startPoint x: 485, startPoint y: 212, endPoint x: 516, endPoint y: 210, distance: 30.4
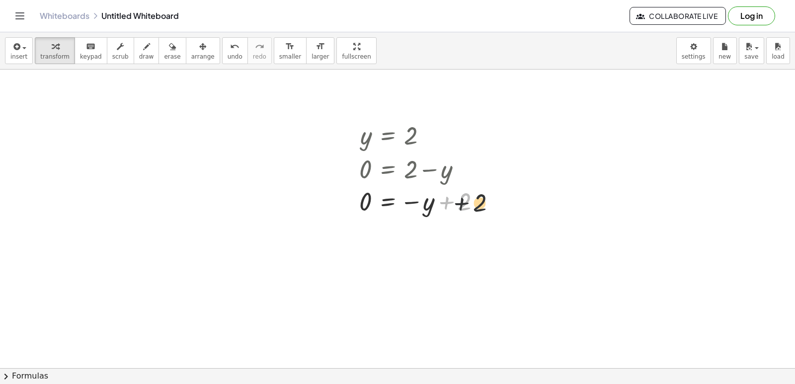
drag, startPoint x: 423, startPoint y: 212, endPoint x: 435, endPoint y: 244, distance: 33.8
click at [460, 198] on div at bounding box center [424, 201] width 140 height 33
drag, startPoint x: 404, startPoint y: 206, endPoint x: 403, endPoint y: 175, distance: 31.3
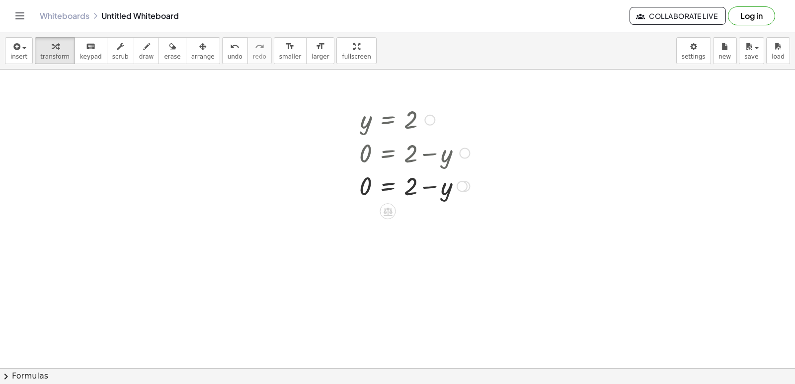
scroll to position [4183, 0]
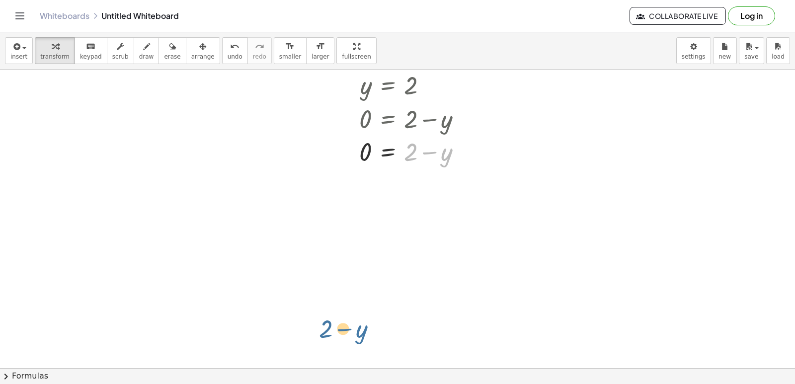
drag, startPoint x: 445, startPoint y: 275, endPoint x: 333, endPoint y: 292, distance: 113.1
drag, startPoint x: 407, startPoint y: 151, endPoint x: 456, endPoint y: 154, distance: 49.3
click at [456, 154] on div at bounding box center [414, 151] width 120 height 34
drag, startPoint x: 426, startPoint y: 158, endPoint x: 499, endPoint y: 149, distance: 74.1
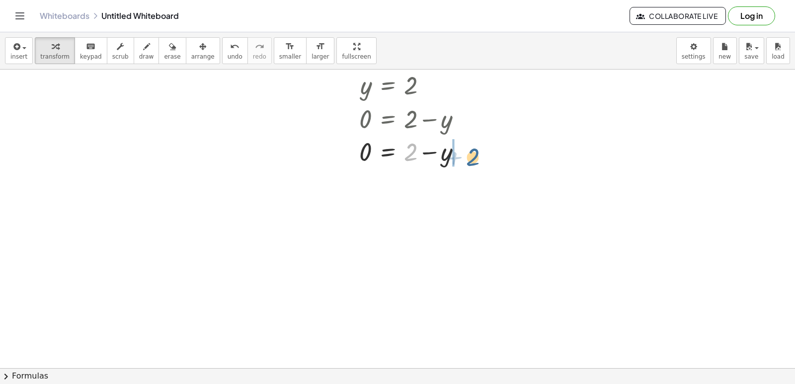
drag, startPoint x: 413, startPoint y: 153, endPoint x: 473, endPoint y: 158, distance: 60.9
click at [473, 158] on div at bounding box center [414, 151] width 120 height 34
drag, startPoint x: 429, startPoint y: 166, endPoint x: 468, endPoint y: 163, distance: 38.9
click at [468, 163] on div at bounding box center [424, 151] width 140 height 33
click at [413, 156] on div at bounding box center [414, 151] width 120 height 34
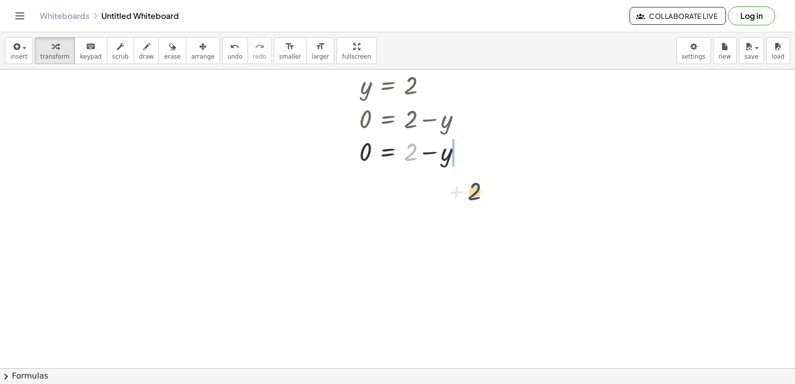
drag, startPoint x: 413, startPoint y: 149, endPoint x: 480, endPoint y: 187, distance: 77.5
click at [466, 155] on div at bounding box center [424, 151] width 140 height 33
drag, startPoint x: 400, startPoint y: 161, endPoint x: 448, endPoint y: 161, distance: 48.7
click at [447, 161] on div at bounding box center [414, 151] width 120 height 34
drag, startPoint x: 423, startPoint y: 122, endPoint x: 462, endPoint y: 123, distance: 39.3
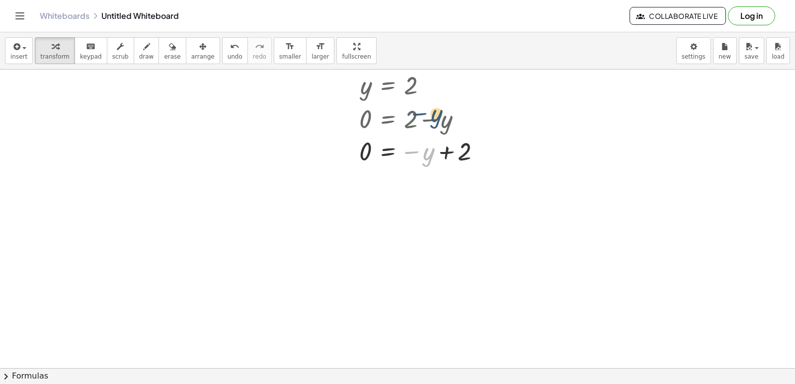
drag, startPoint x: 425, startPoint y: 156, endPoint x: 433, endPoint y: 117, distance: 39.6
drag, startPoint x: 412, startPoint y: 124, endPoint x: 401, endPoint y: 94, distance: 32.2
click at [388, 86] on div "y = 2 0 = + 2 − y 0 = − y + 2 0 = + 2 − y 0 = − y + 2 0 = + 2 − y 0 = − y + 2 0…" at bounding box center [388, 86] width 0 height 0
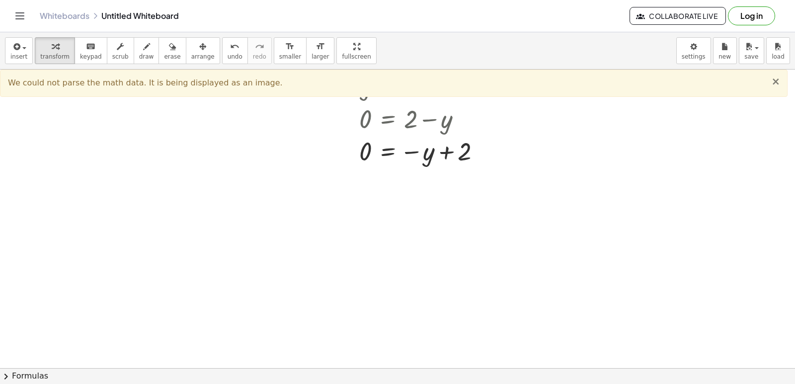
click at [780, 83] on span "×" at bounding box center [776, 82] width 9 height 12
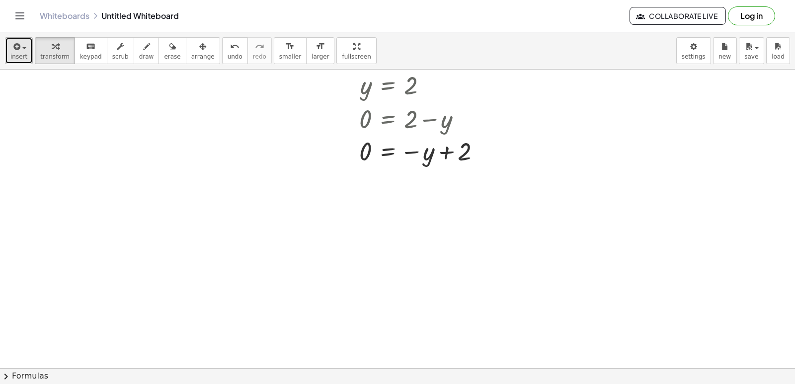
click at [24, 48] on span "button" at bounding box center [24, 48] width 4 height 2
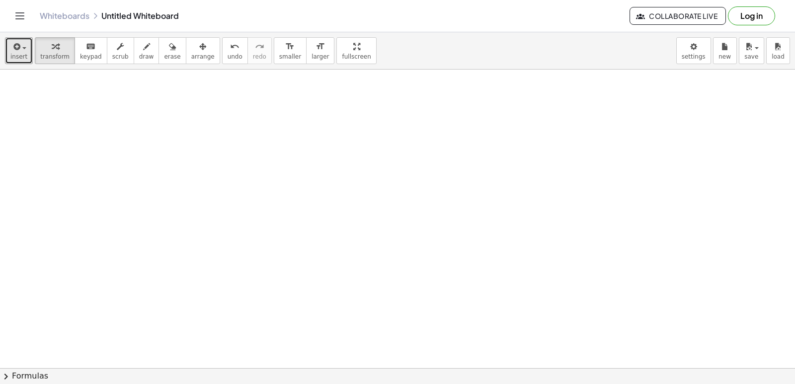
scroll to position [4482, 0]
click at [279, 59] on span "smaller" at bounding box center [290, 56] width 22 height 7
click at [52, 47] on icon "button" at bounding box center [55, 47] width 7 height 12
click at [52, 42] on icon "button" at bounding box center [55, 47] width 7 height 12
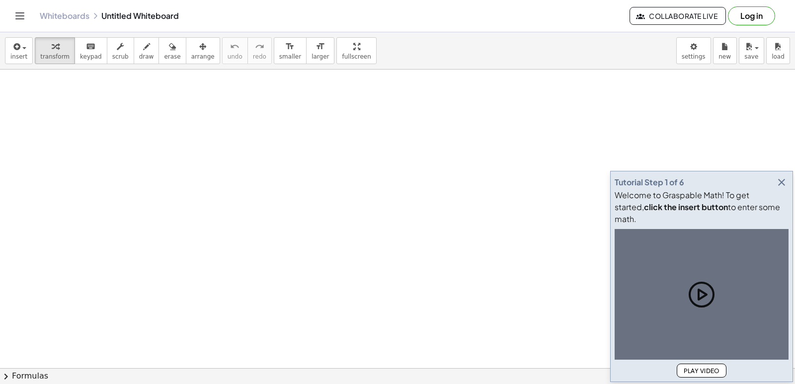
click at [778, 188] on icon "button" at bounding box center [782, 182] width 12 height 12
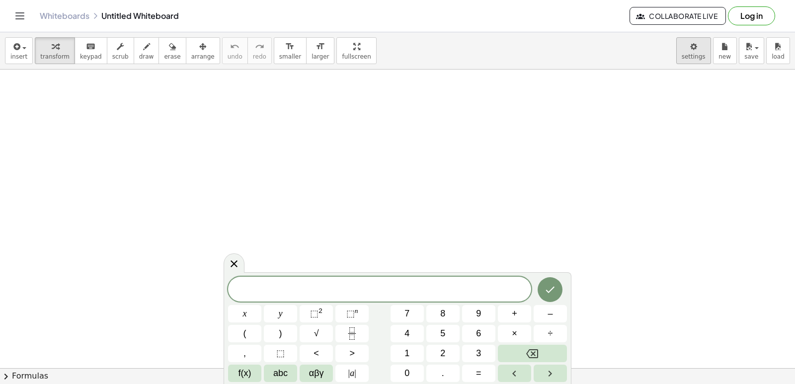
click at [700, 53] on body "Graspable Math Activities Get Started Activity Bank Assigned Work Classes White…" at bounding box center [397, 192] width 795 height 384
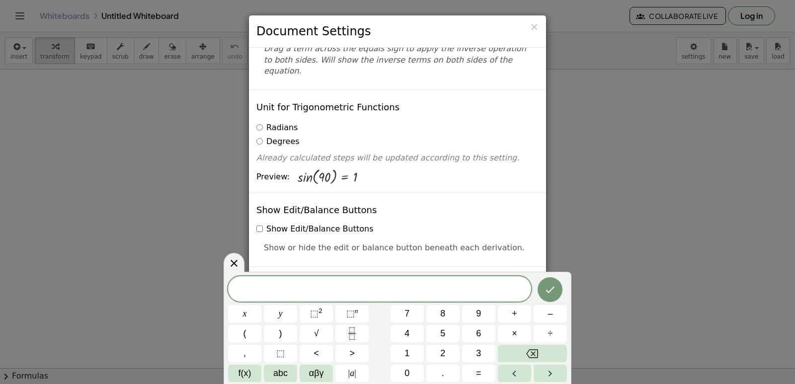
scroll to position [99, 0]
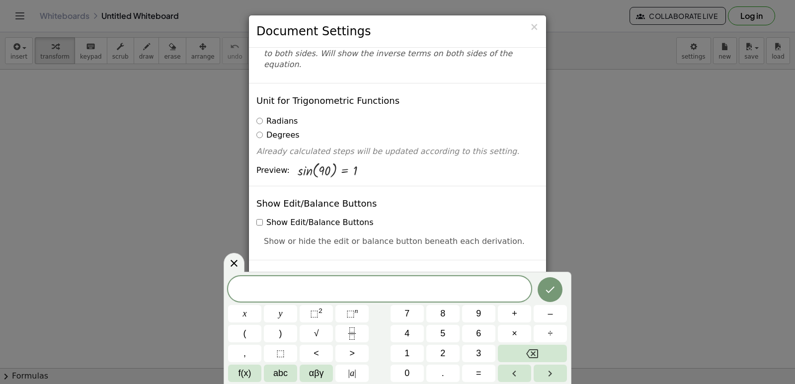
click at [237, 255] on div at bounding box center [234, 262] width 21 height 19
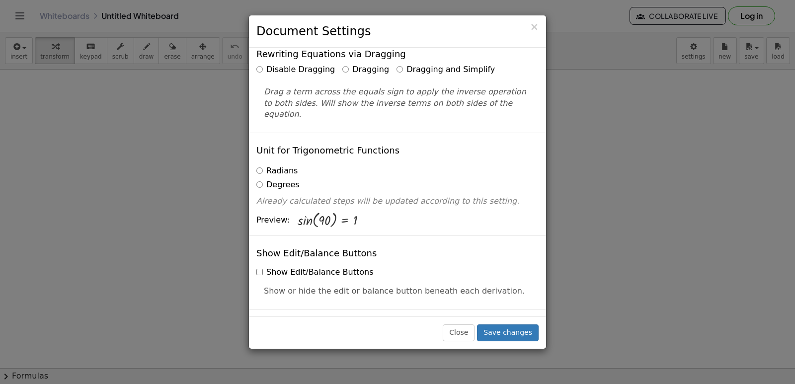
scroll to position [0, 0]
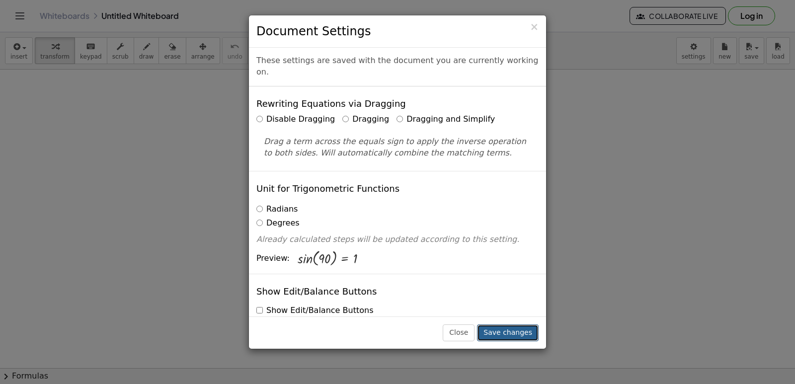
click at [510, 333] on button "Save changes" at bounding box center [508, 333] width 62 height 17
